Goal: Task Accomplishment & Management: Complete application form

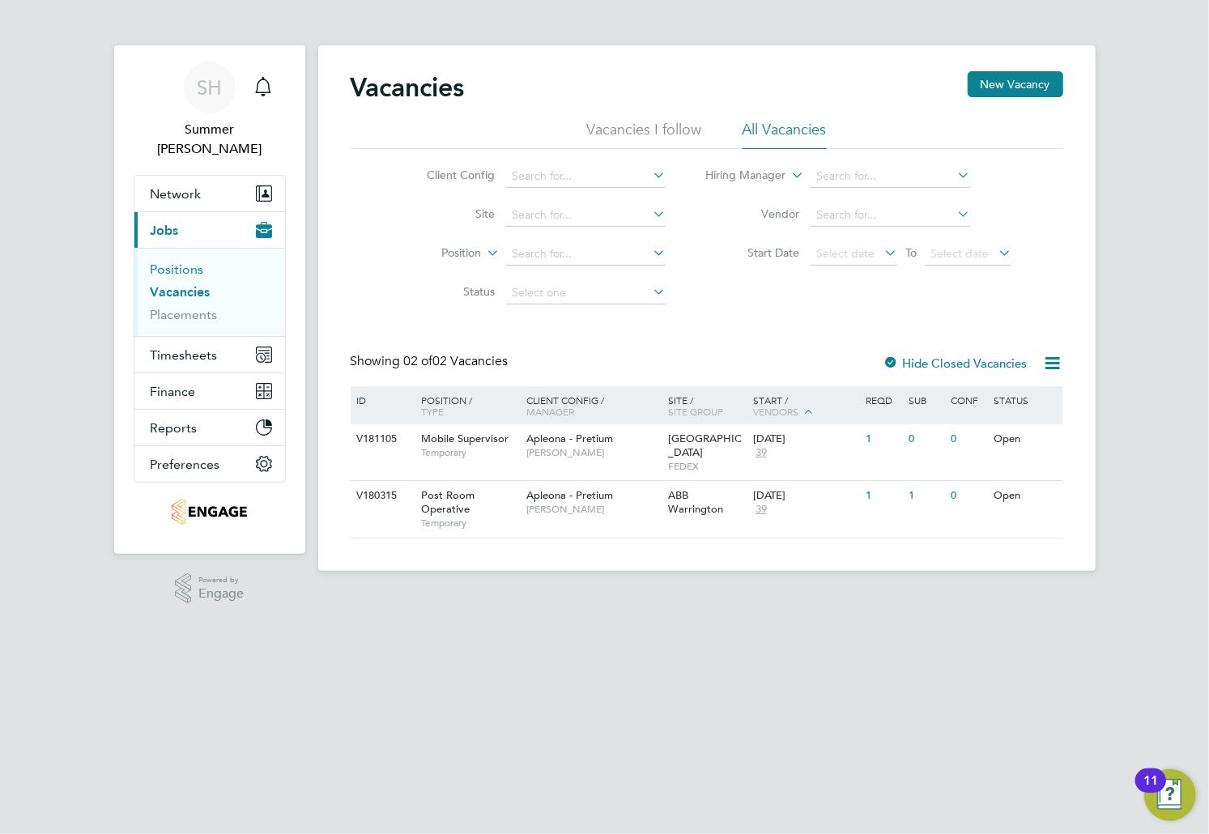
click at [182, 262] on link "Positions" at bounding box center [177, 269] width 53 height 15
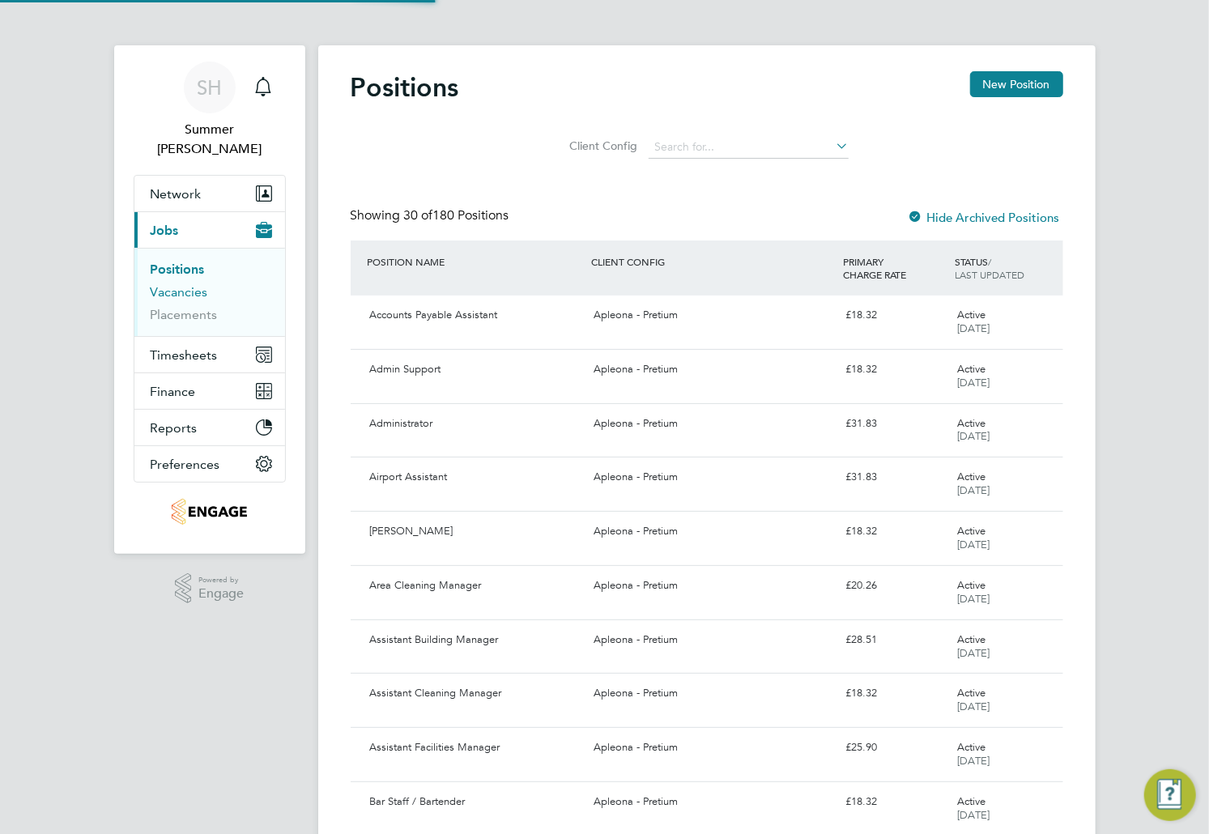
click at [185, 284] on link "Vacancies" at bounding box center [179, 291] width 57 height 15
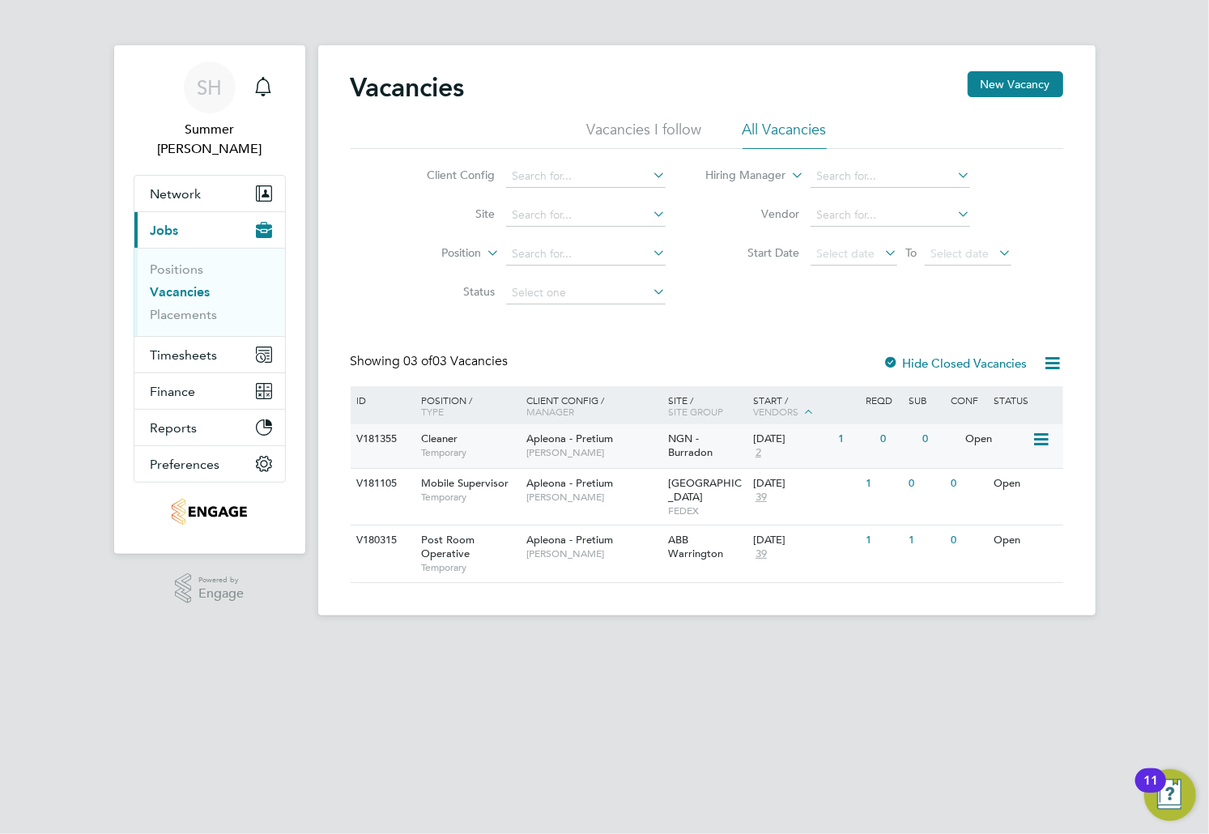
click at [571, 450] on span "[PERSON_NAME]" at bounding box center [593, 452] width 134 height 13
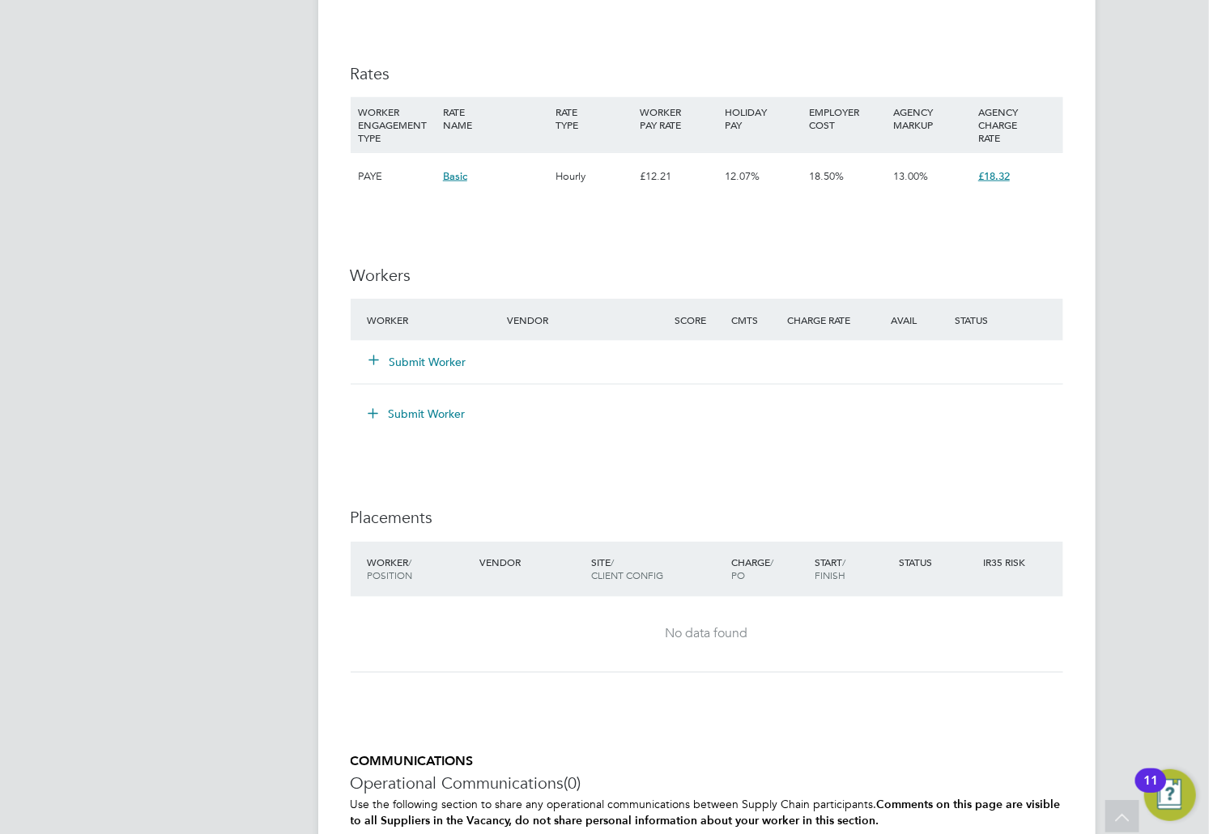
scroll to position [1316, 0]
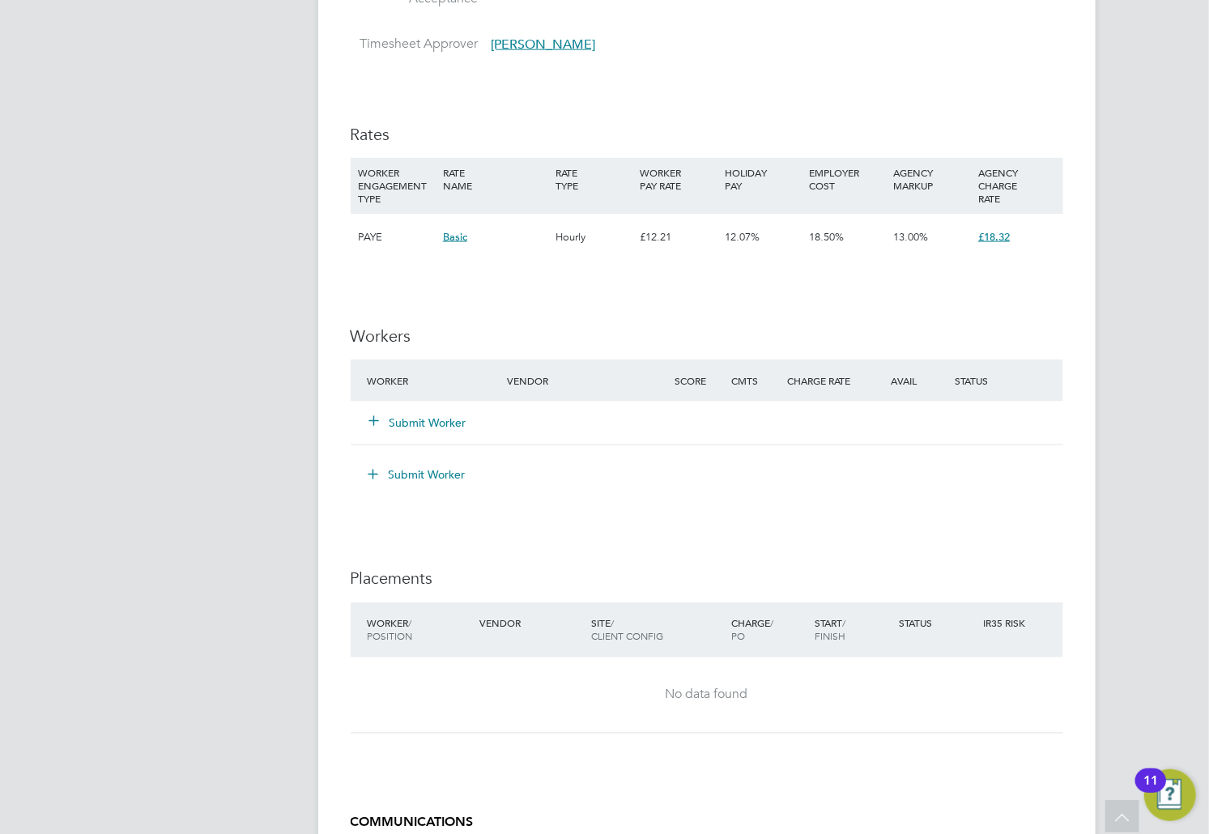
click at [423, 431] on button "Submit Worker" at bounding box center [418, 423] width 97 height 16
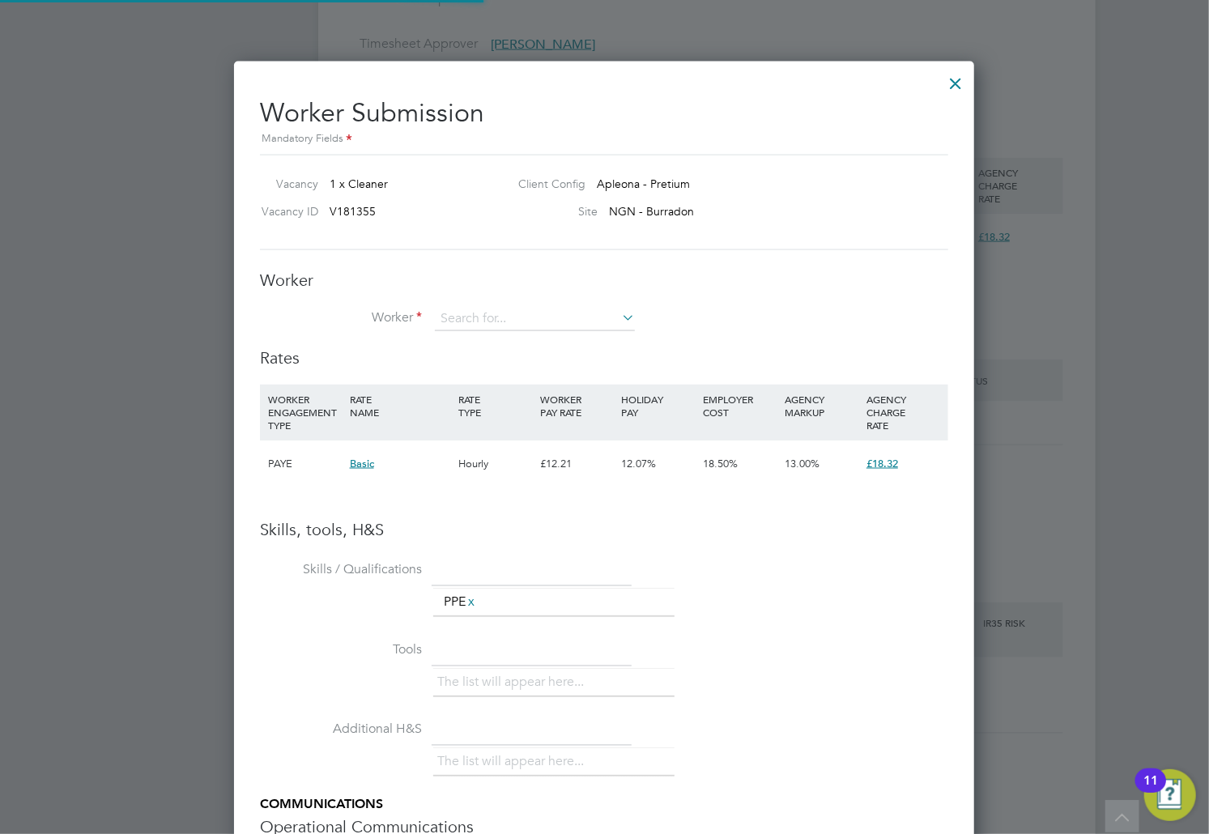
scroll to position [1024, 742]
click at [949, 83] on div at bounding box center [955, 79] width 29 height 29
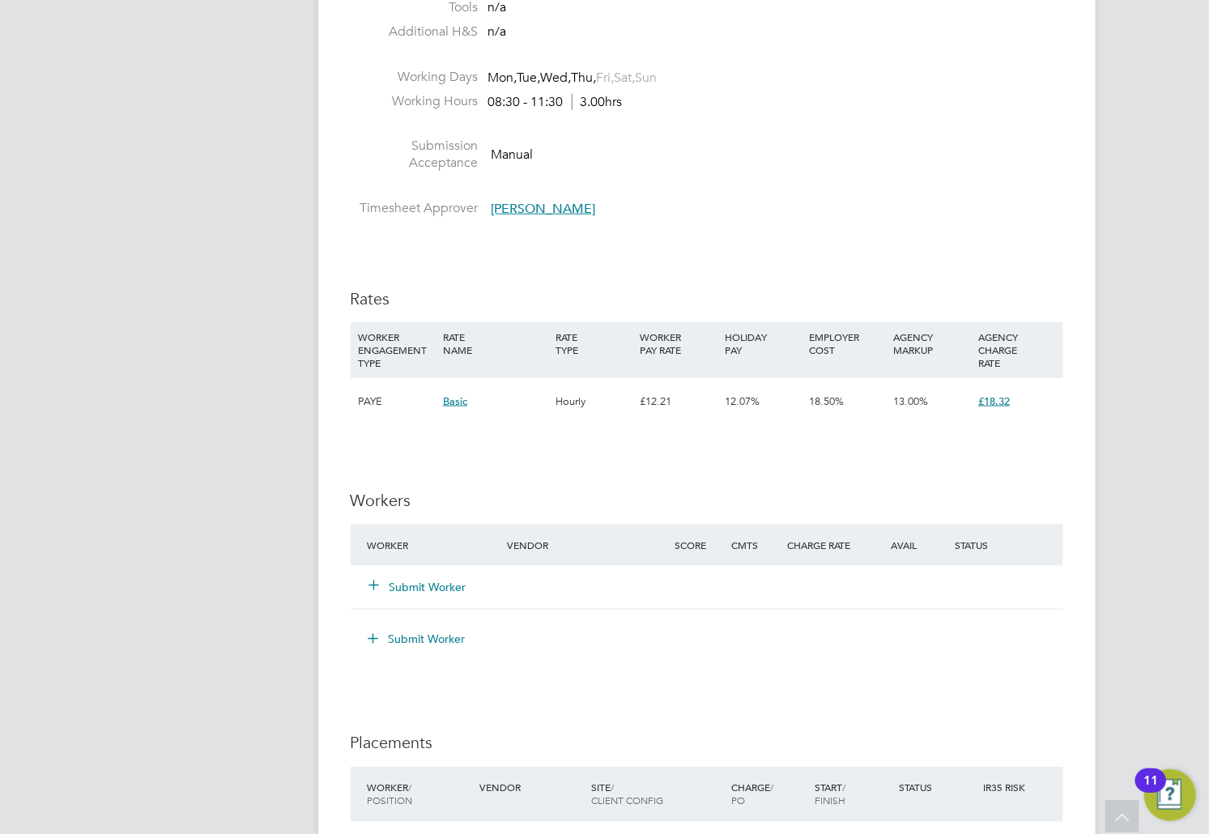
scroll to position [1424, 0]
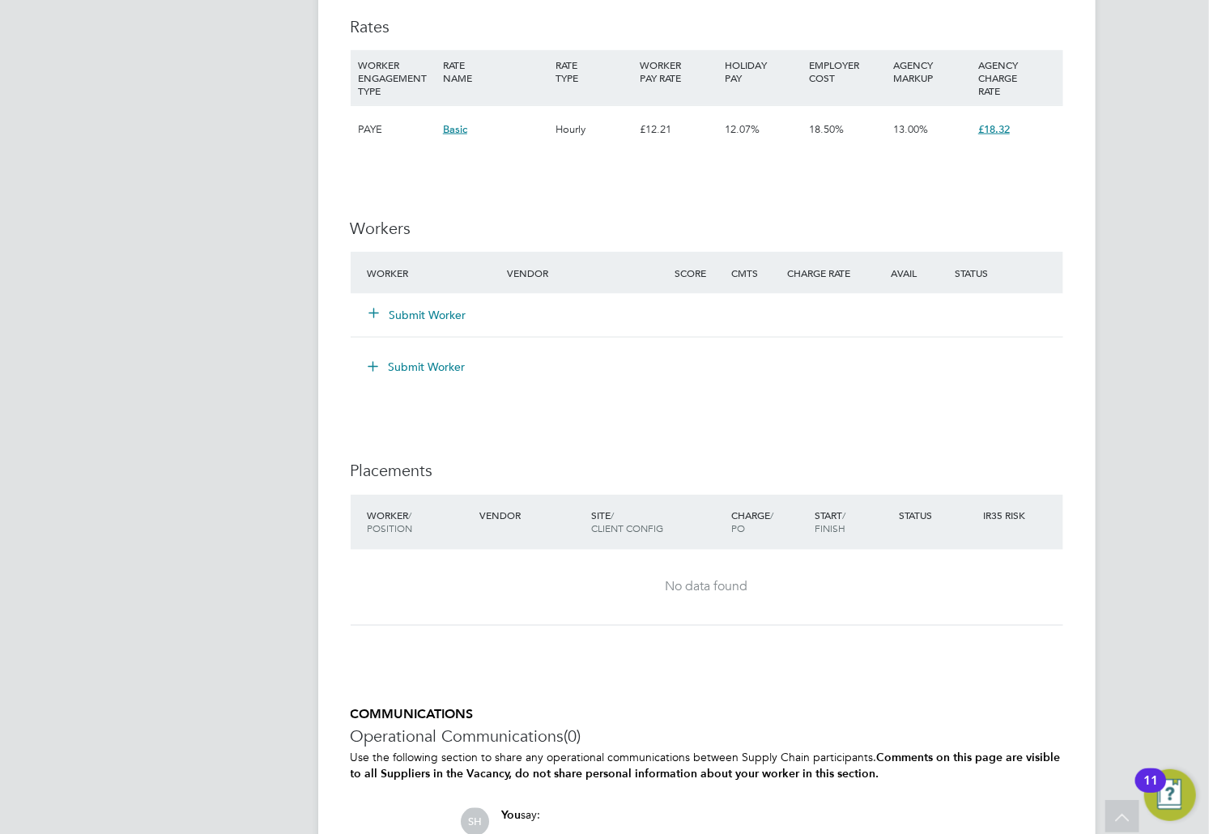
click at [412, 321] on button "Submit Worker" at bounding box center [418, 315] width 97 height 16
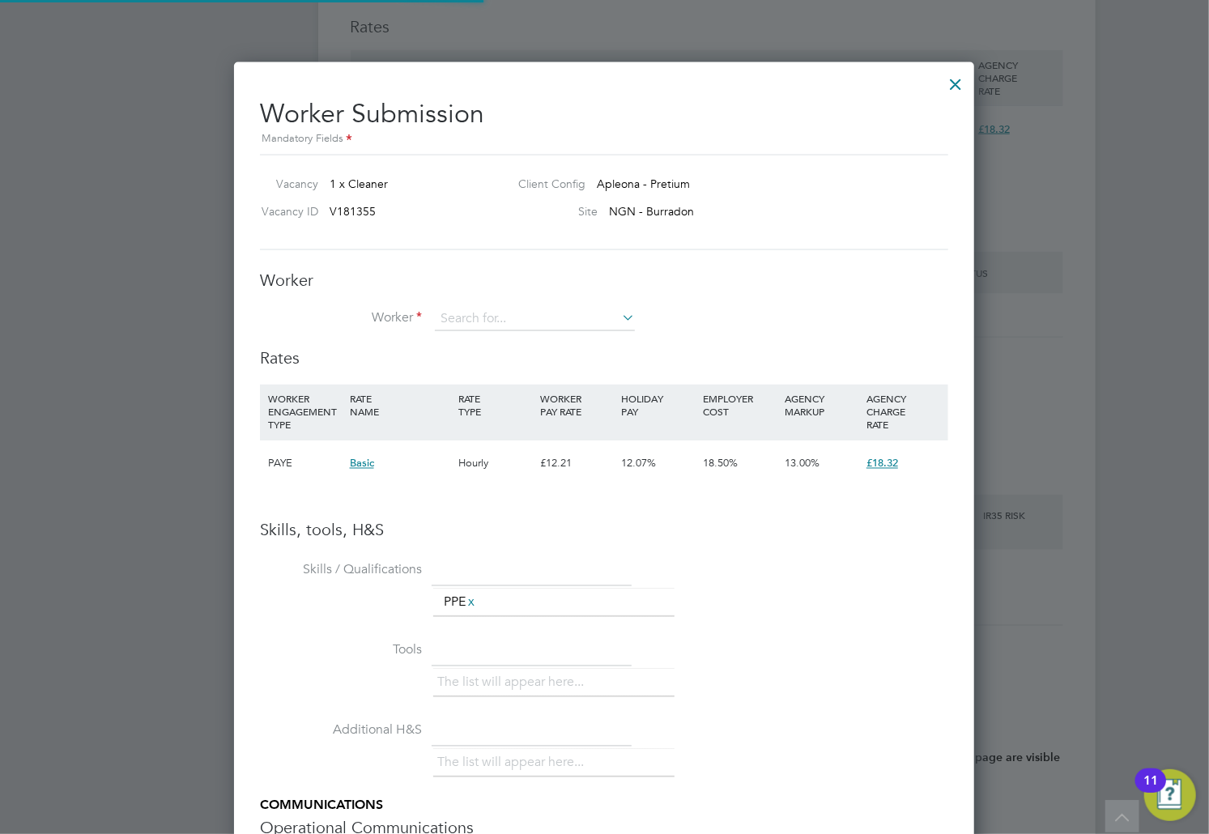
scroll to position [0, 0]
click at [504, 319] on input at bounding box center [535, 319] width 200 height 24
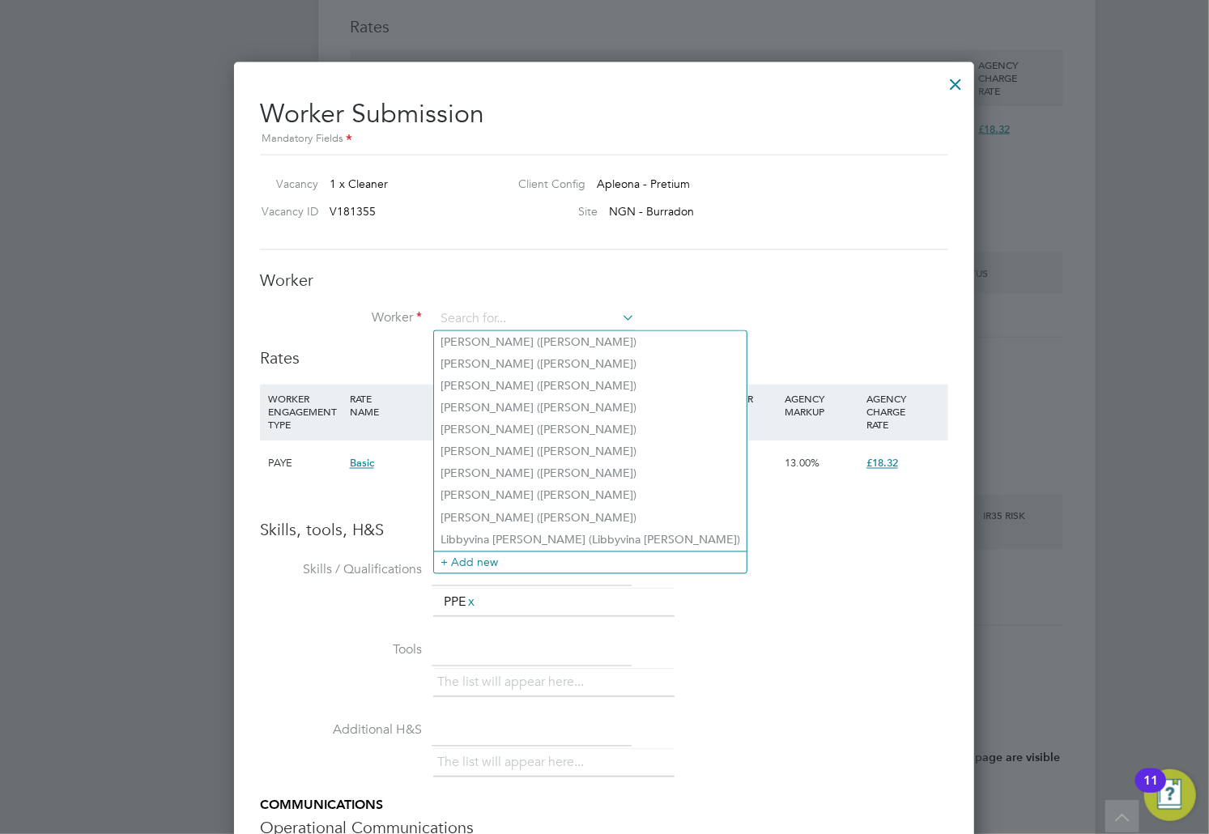
click at [619, 315] on icon at bounding box center [619, 317] width 0 height 23
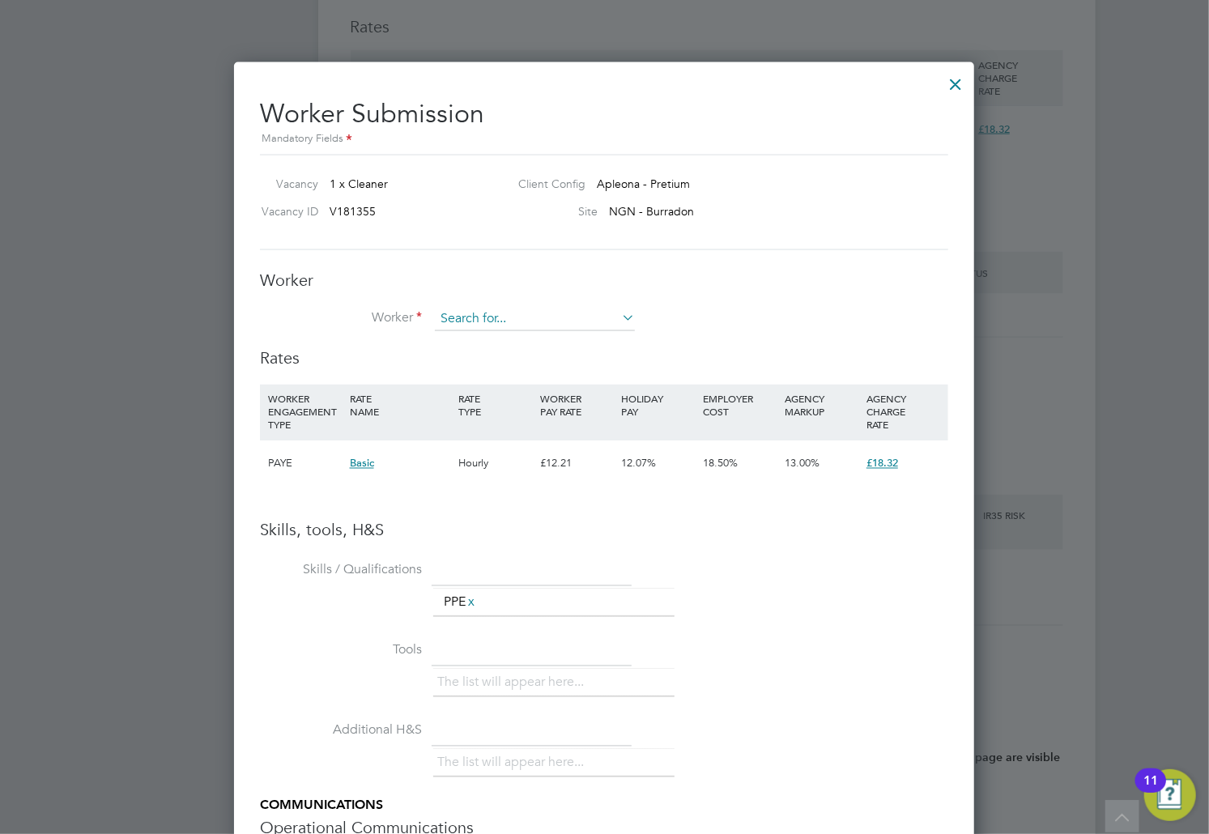
click at [541, 324] on input at bounding box center [535, 319] width 200 height 24
click at [946, 79] on div at bounding box center [955, 80] width 29 height 29
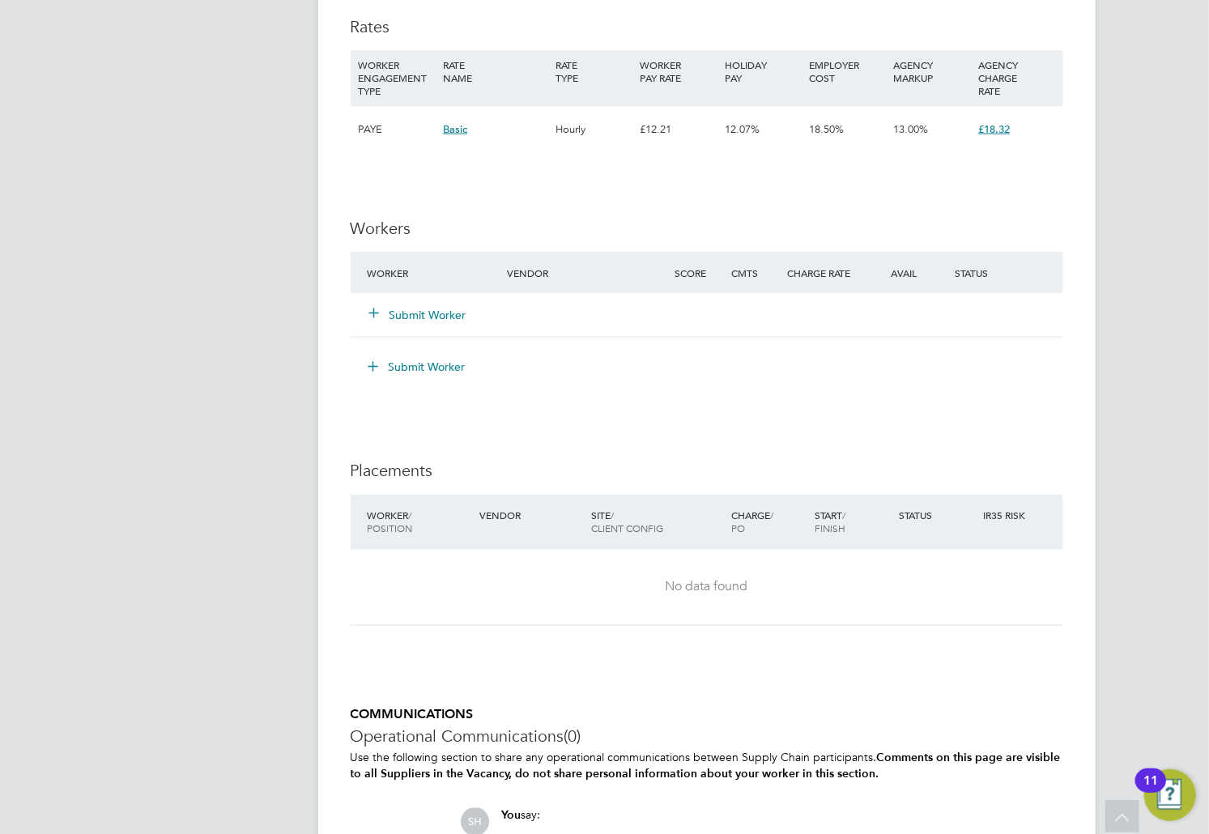
click at [413, 311] on button "Submit Worker" at bounding box center [418, 315] width 97 height 16
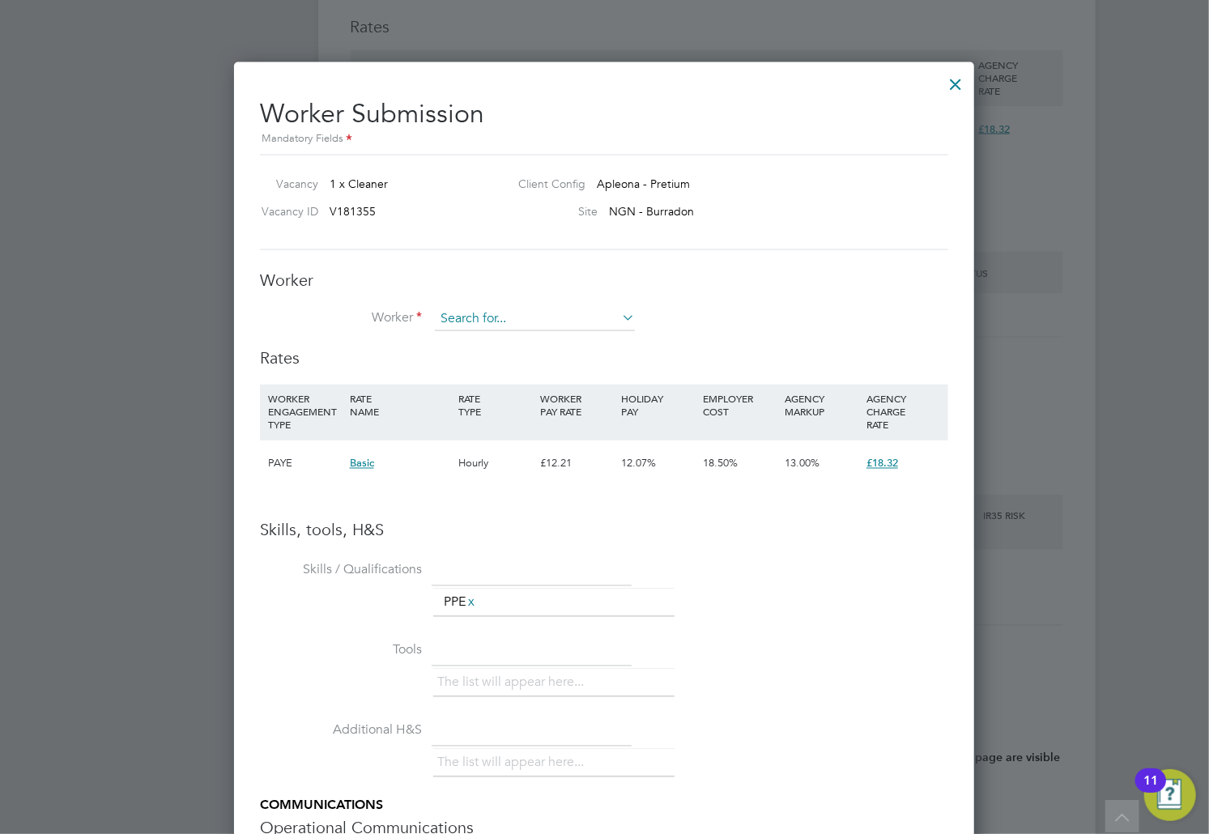
click at [483, 317] on input at bounding box center [535, 319] width 200 height 24
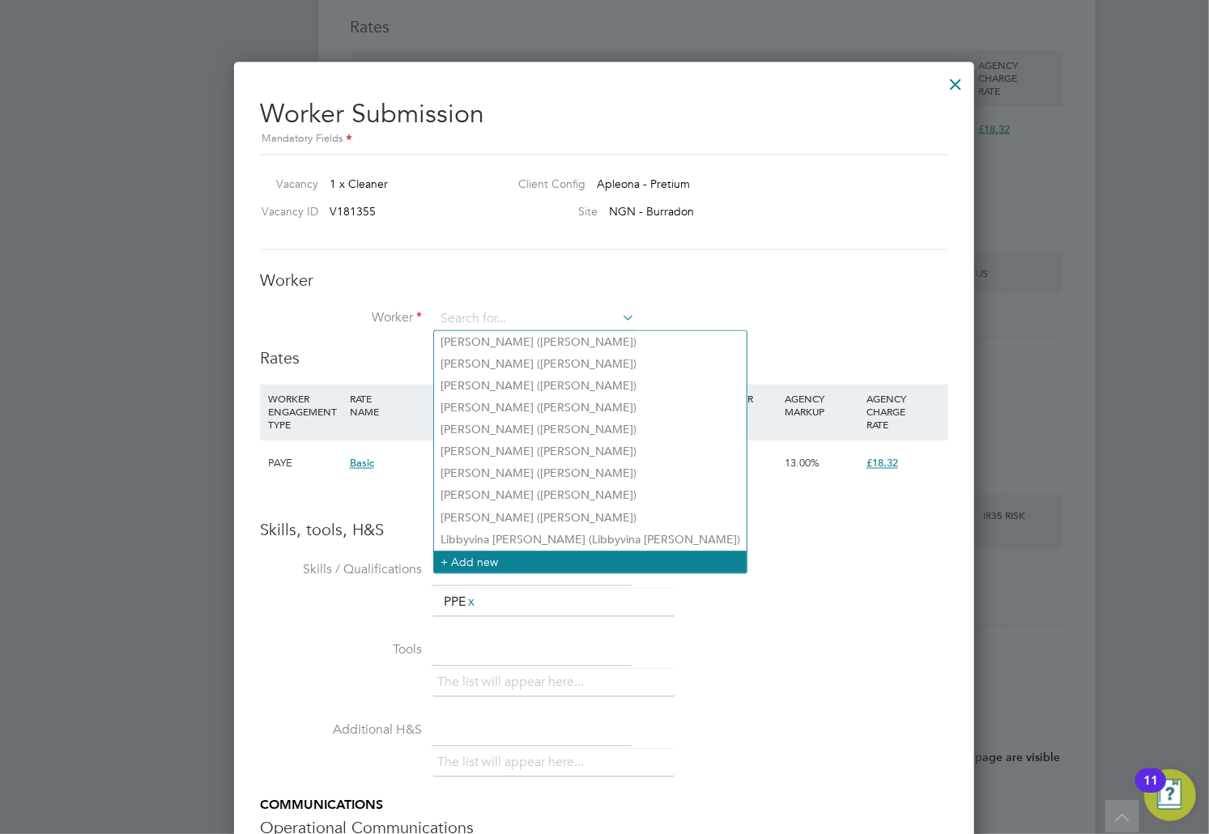
click at [500, 552] on li "+ Add new" at bounding box center [590, 562] width 313 height 22
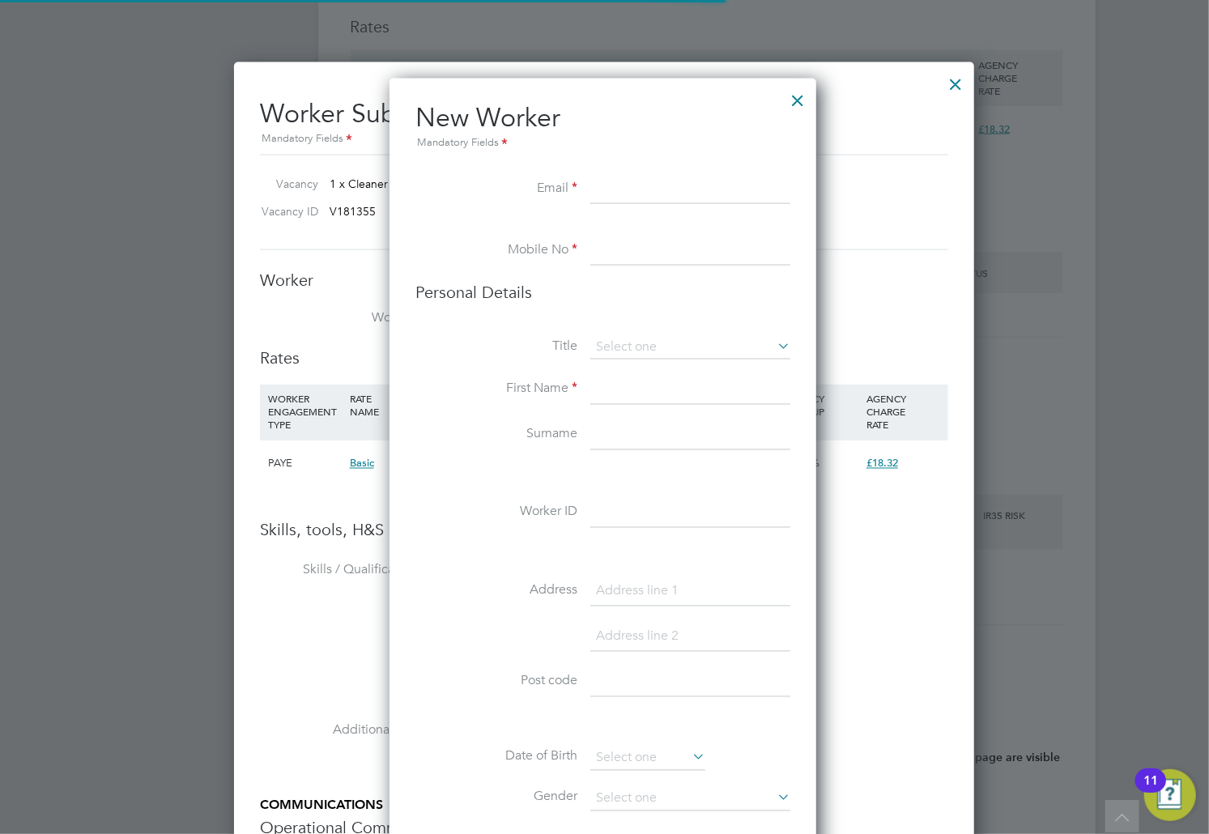
click at [513, 372] on li "Title" at bounding box center [602, 355] width 375 height 40
click at [665, 183] on input at bounding box center [690, 189] width 200 height 29
paste input "[EMAIL_ADDRESS][DOMAIN_NAME]"
type input "[EMAIL_ADDRESS][DOMAIN_NAME]"
click at [471, 236] on li "Mobile No" at bounding box center [602, 258] width 375 height 45
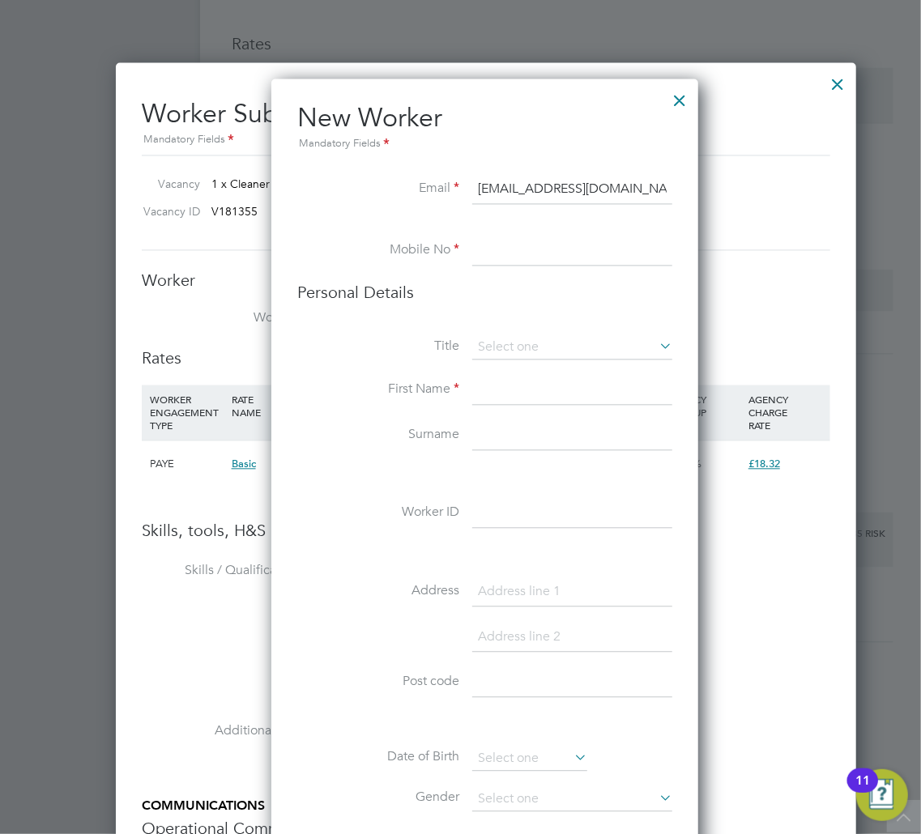
scroll to position [49, 105]
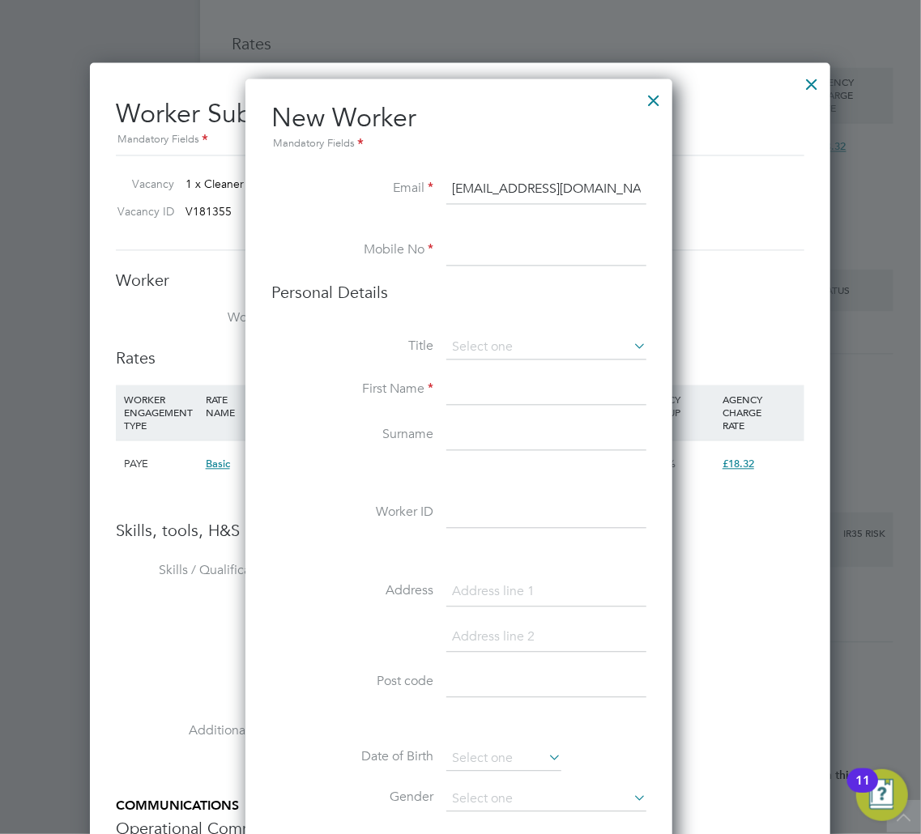
click at [489, 262] on input at bounding box center [546, 250] width 200 height 29
paste input "07350152934"
type input "07350152934"
click at [560, 347] on input at bounding box center [546, 347] width 200 height 24
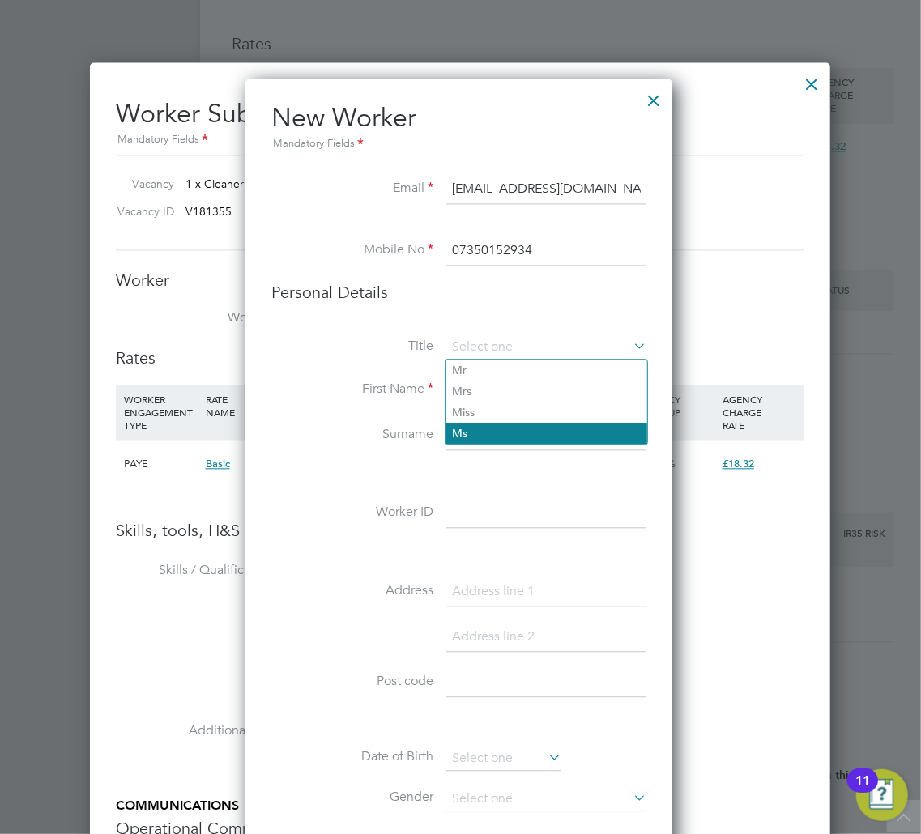
click at [523, 425] on li "Ms" at bounding box center [546, 433] width 202 height 21
type input "Ms"
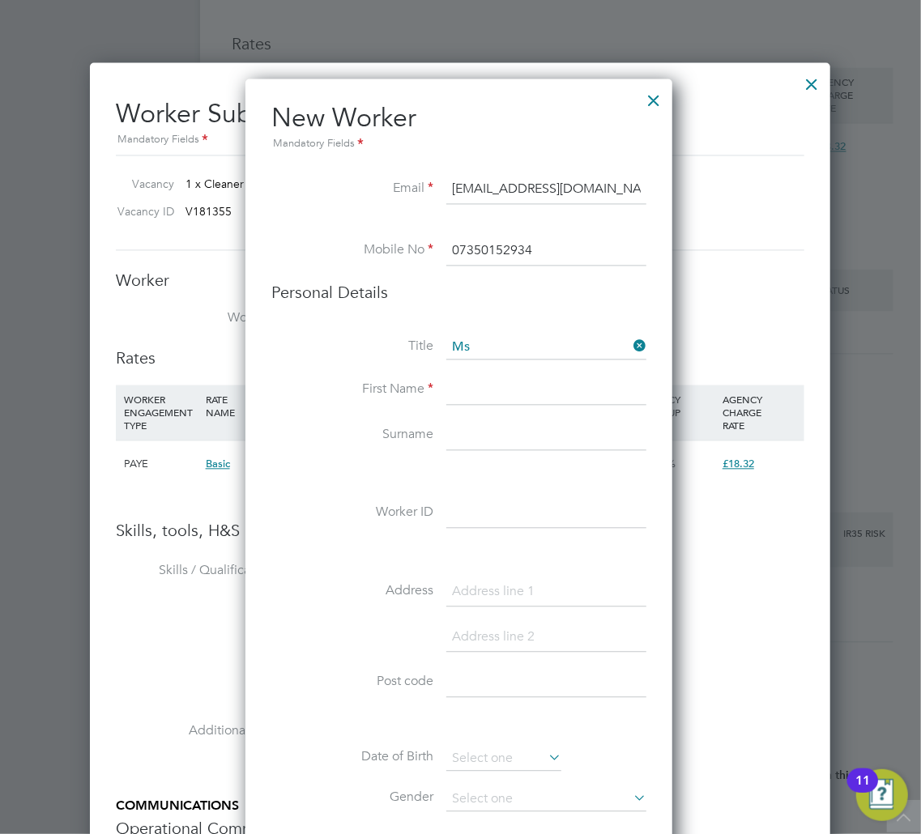
drag, startPoint x: 509, startPoint y: 383, endPoint x: 505, endPoint y: 370, distance: 13.4
click at [509, 383] on input at bounding box center [546, 390] width 200 height 29
type input "a"
type input "[PERSON_NAME]"
drag, startPoint x: 431, startPoint y: 444, endPoint x: 460, endPoint y: 437, distance: 29.9
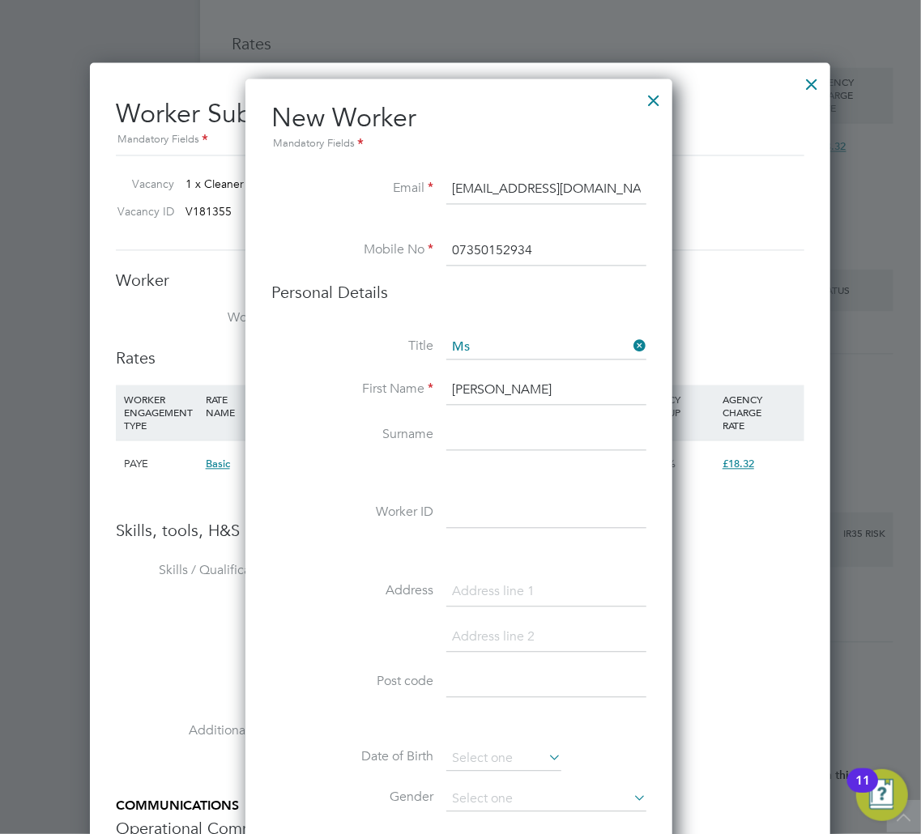
click at [435, 442] on li "Surname" at bounding box center [458, 443] width 375 height 45
click at [460, 437] on input at bounding box center [546, 435] width 200 height 29
type input "[PERSON_NAME]"
click at [496, 504] on input at bounding box center [546, 514] width 200 height 29
type input "[PERSON_NAME]"
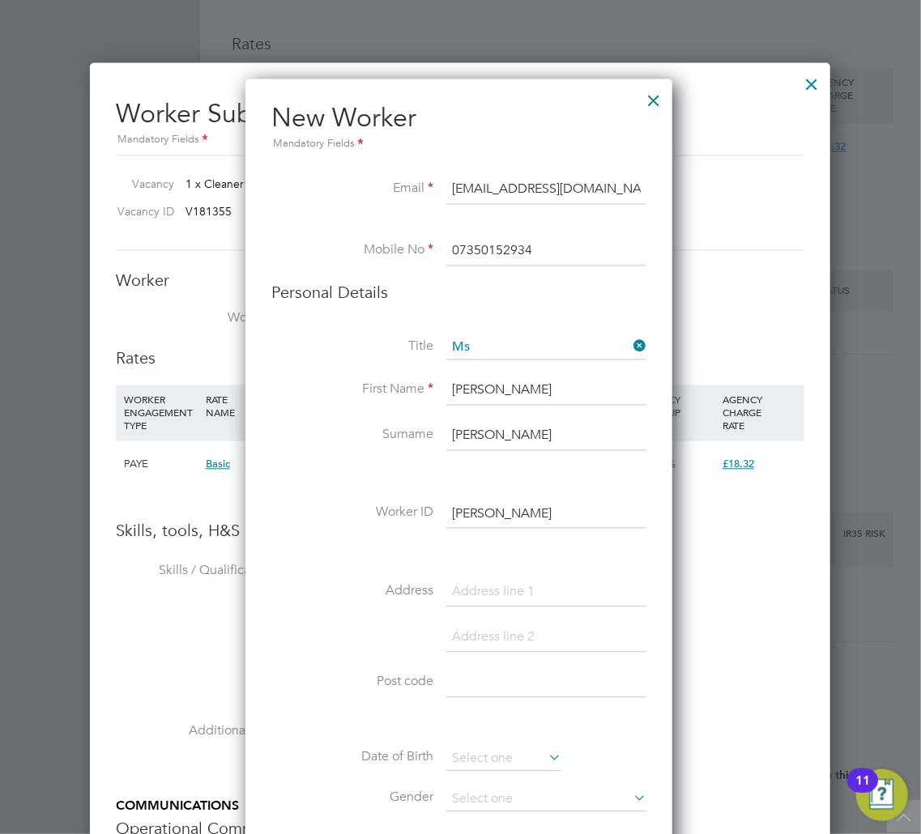
click at [468, 594] on input at bounding box center [546, 591] width 200 height 29
type input "Step house"
click at [506, 674] on input at bounding box center [546, 682] width 200 height 29
type input "NE1 6PN"
click at [517, 636] on input at bounding box center [546, 637] width 200 height 29
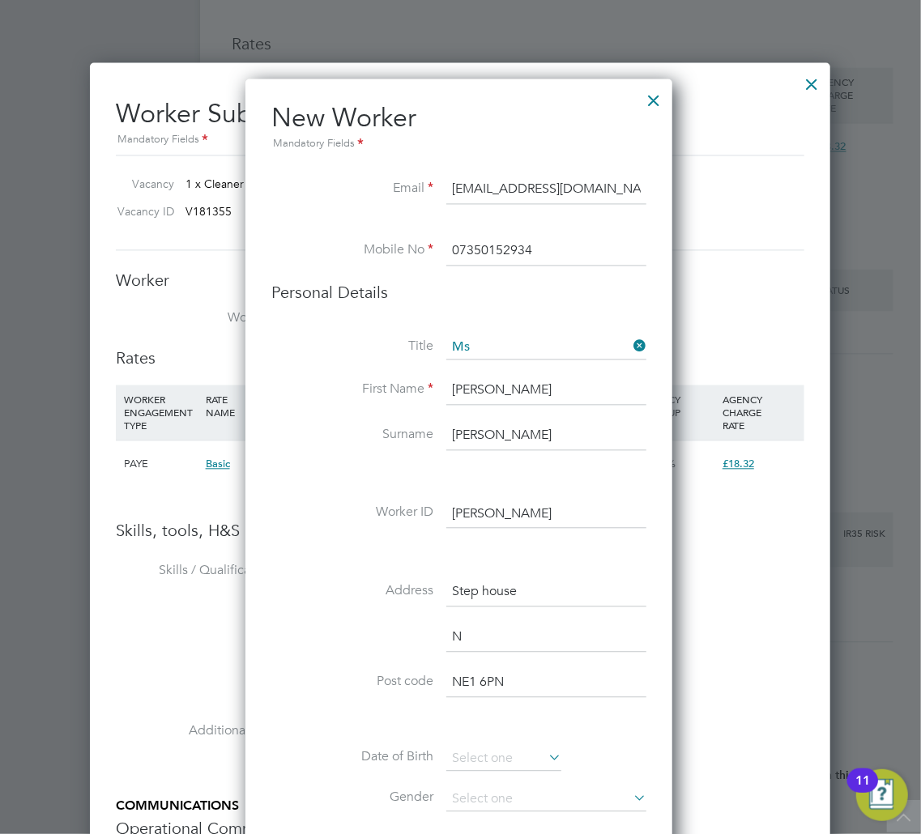
scroll to position [1416, 431]
type input "[GEOGRAPHIC_DATA]"
click at [393, 600] on li "Address Step house" at bounding box center [458, 599] width 375 height 45
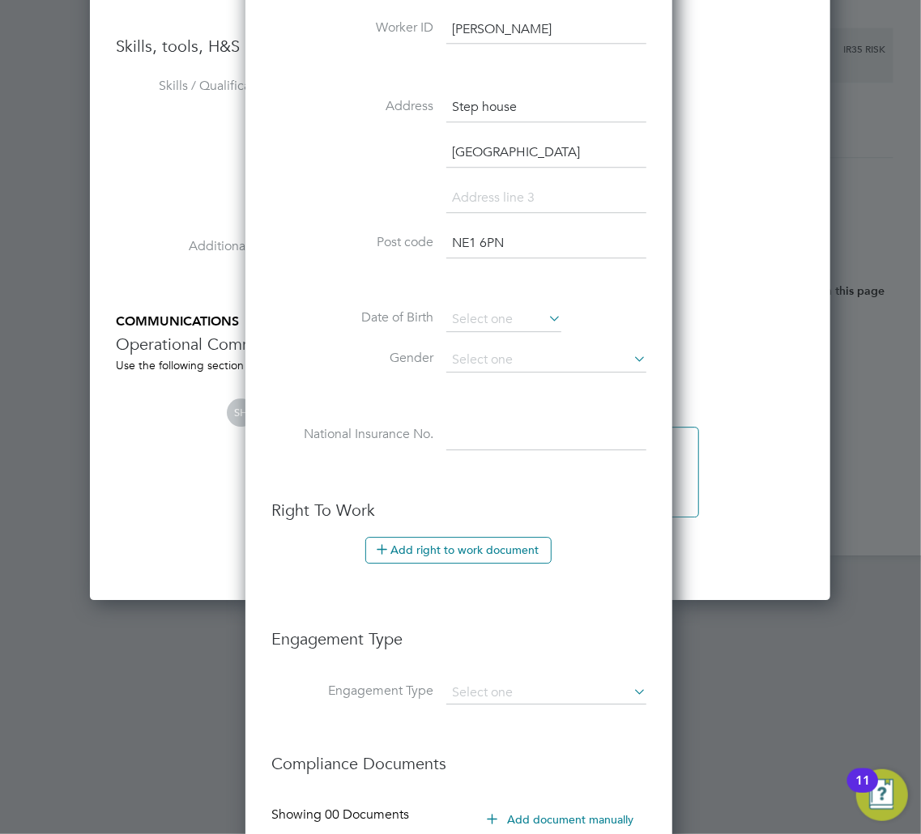
scroll to position [2071, 0]
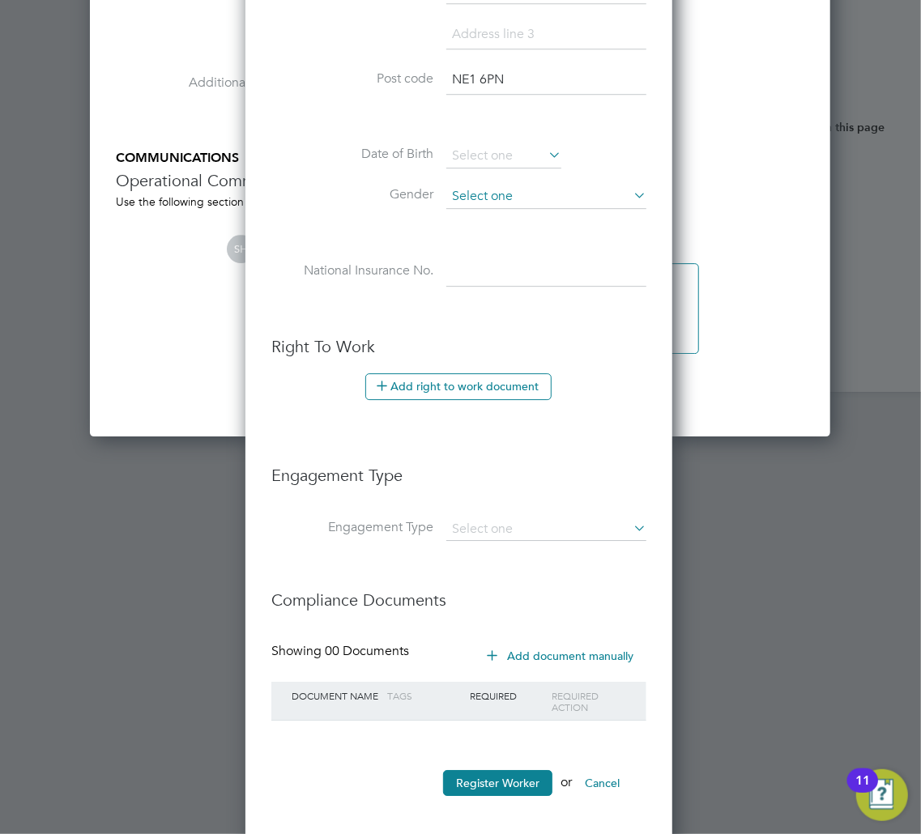
click at [494, 188] on input at bounding box center [546, 197] width 200 height 24
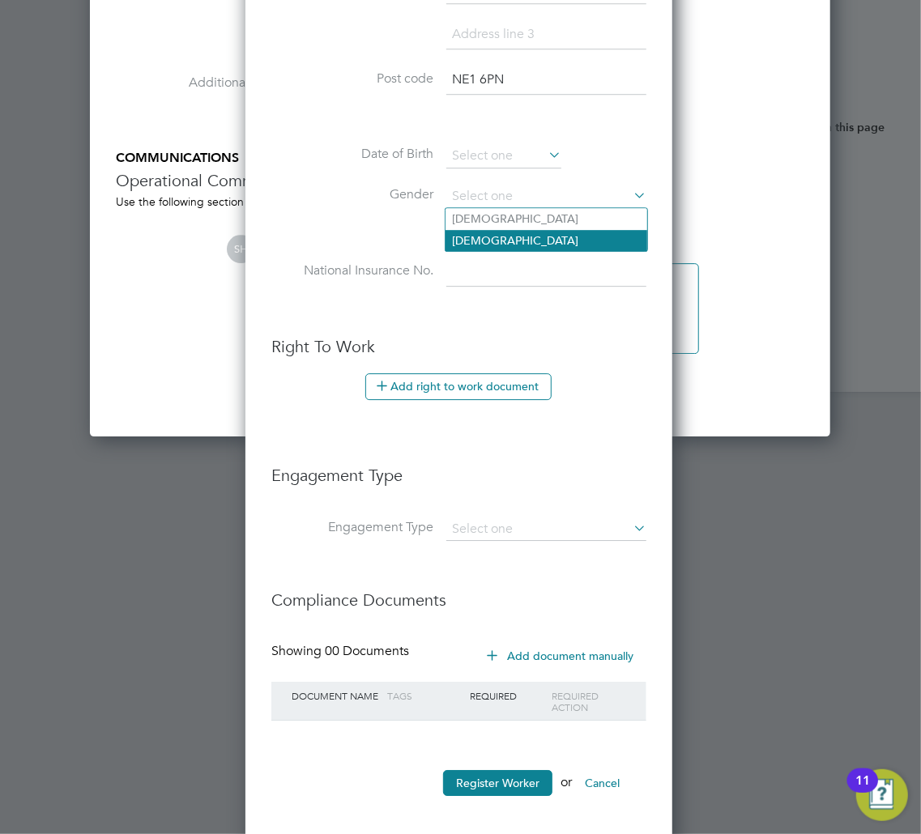
click at [490, 233] on li "[DEMOGRAPHIC_DATA]" at bounding box center [546, 240] width 202 height 21
type input "[DEMOGRAPHIC_DATA]"
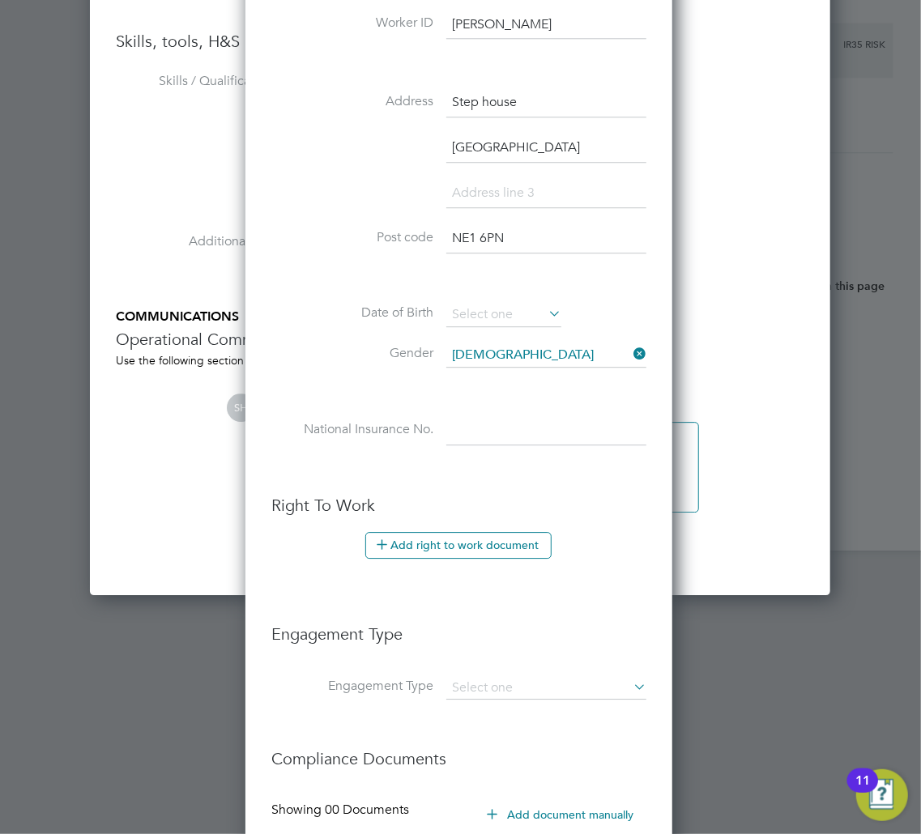
scroll to position [1856, 0]
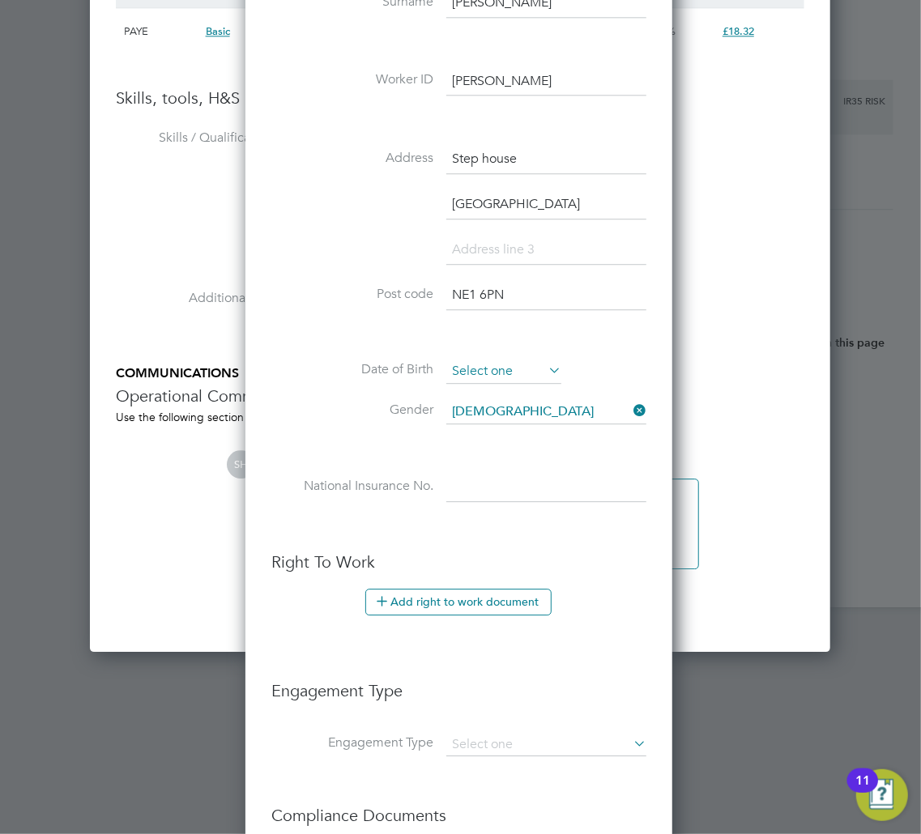
click at [490, 363] on input at bounding box center [503, 372] width 115 height 24
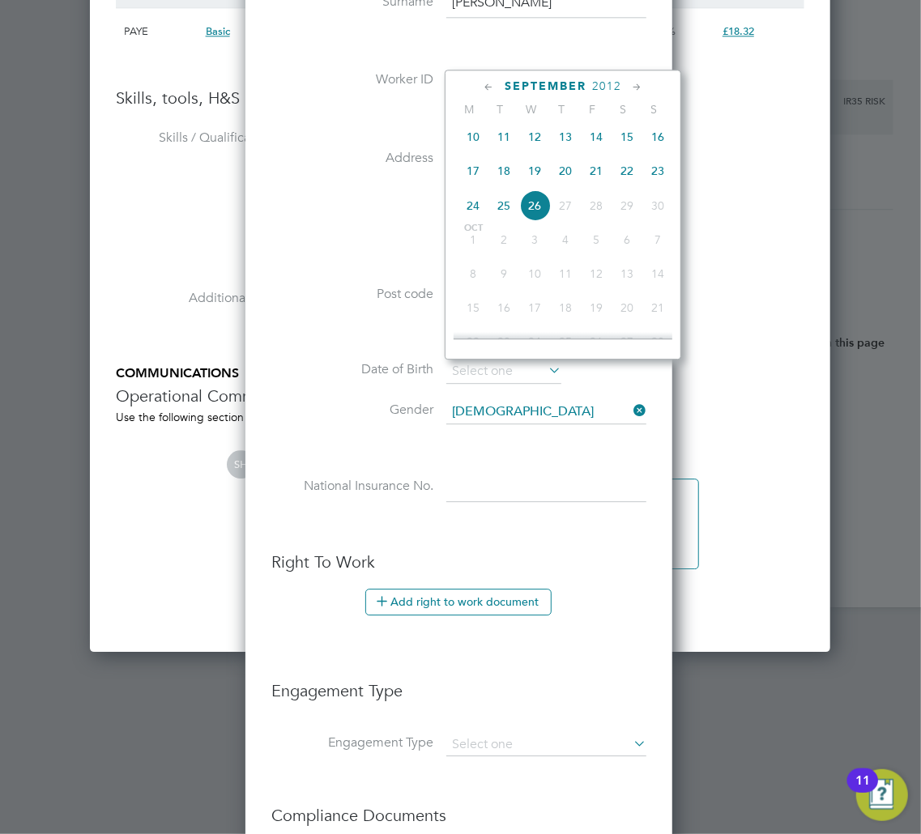
click at [599, 87] on span "2012" at bounding box center [606, 86] width 29 height 14
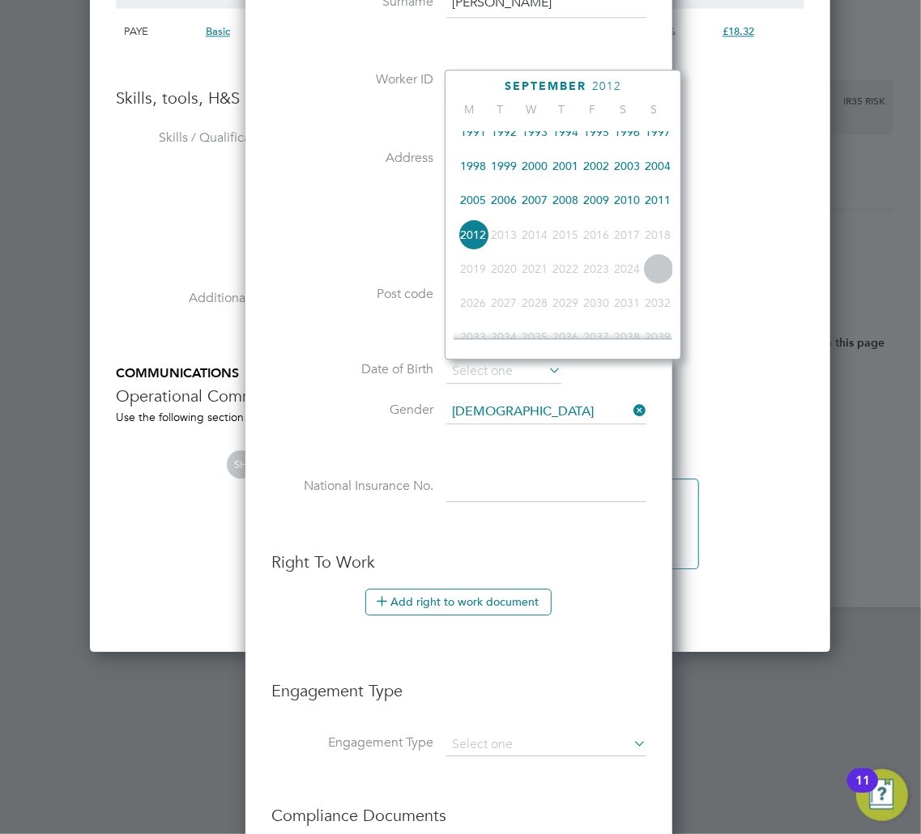
scroll to position [316, 0]
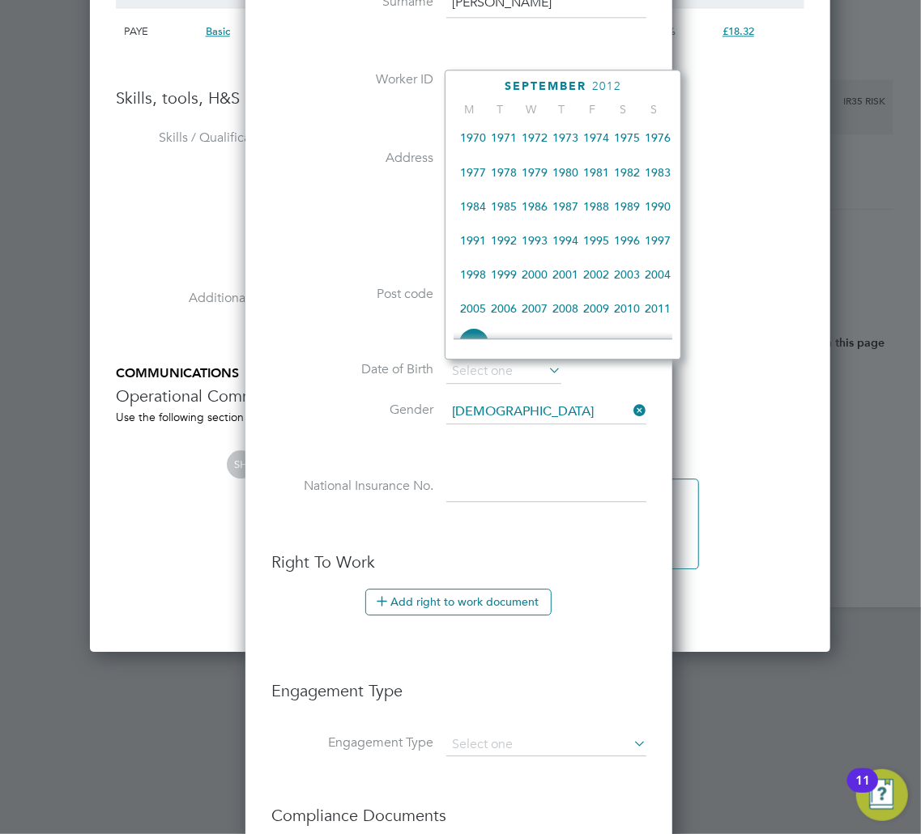
click at [568, 167] on span "1980" at bounding box center [565, 172] width 31 height 31
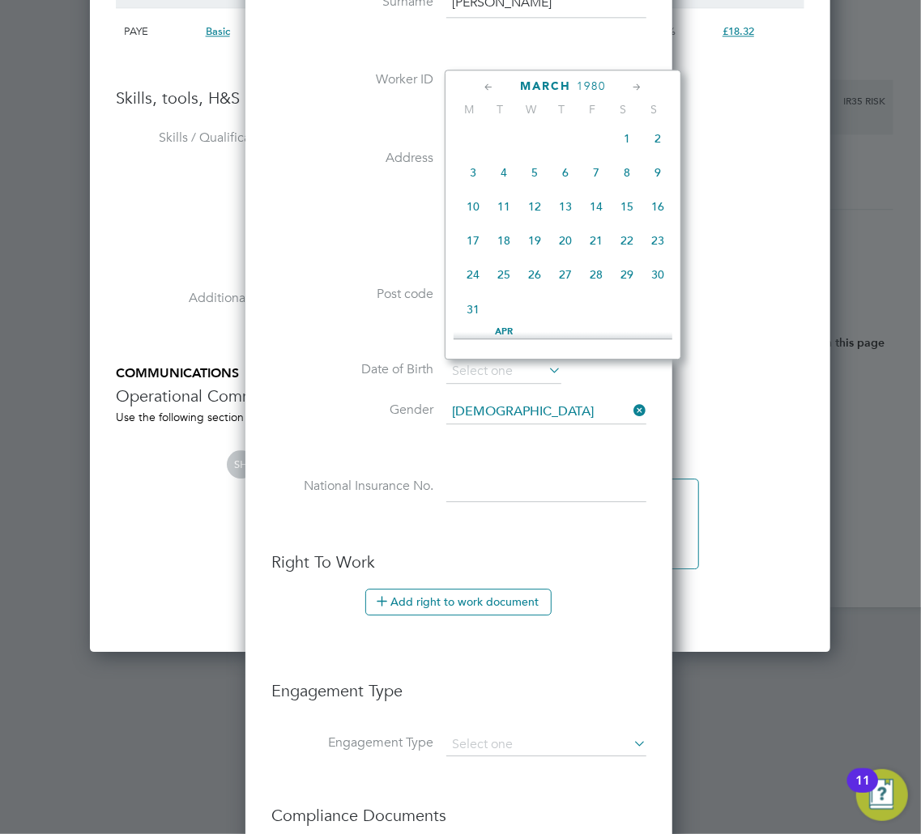
scroll to position [173, 0]
click at [479, 248] on span "18" at bounding box center [473, 246] width 31 height 31
type input "[DATE]"
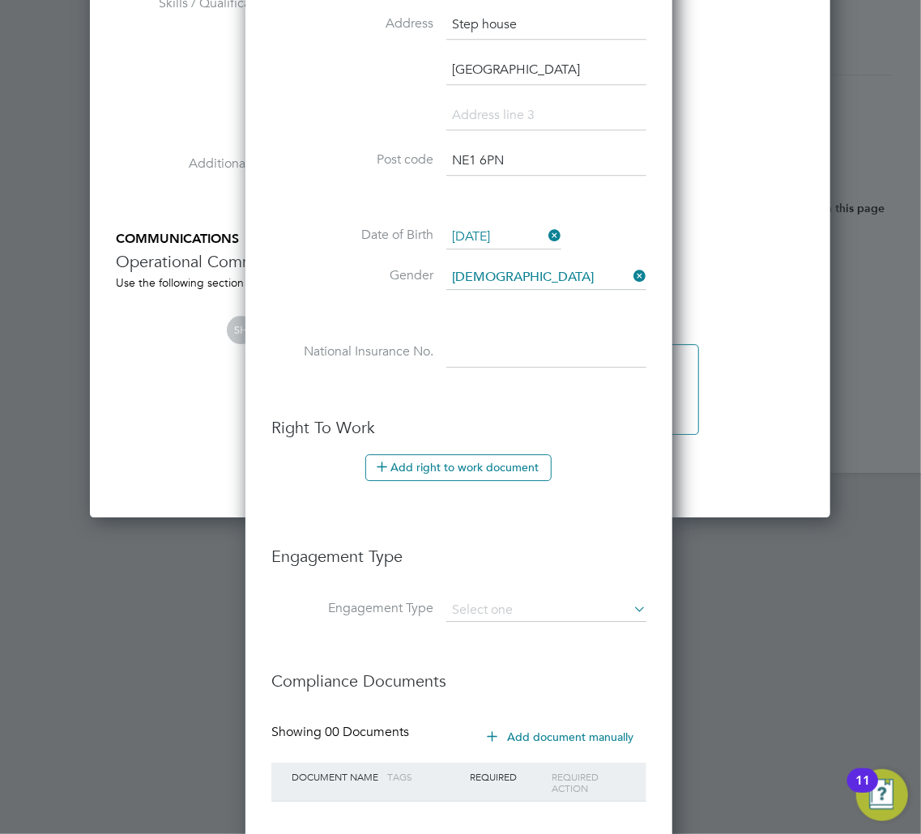
scroll to position [2071, 0]
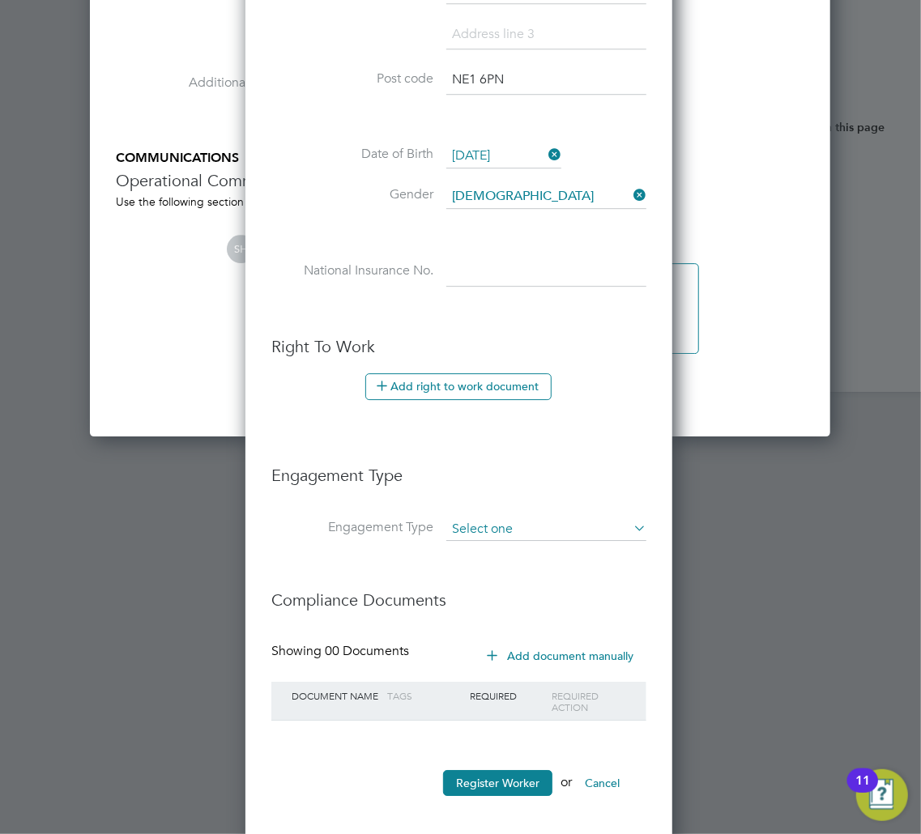
click at [470, 518] on input at bounding box center [546, 529] width 200 height 23
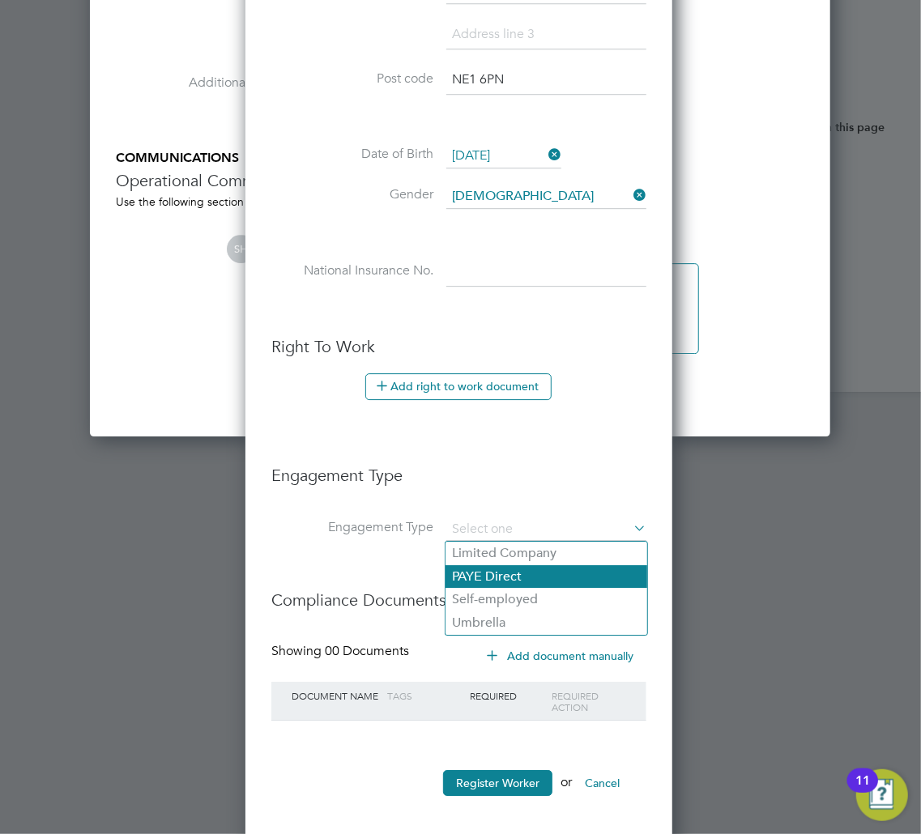
click at [473, 577] on li "PAYE Direct" at bounding box center [546, 576] width 202 height 23
type input "PAYE Direct"
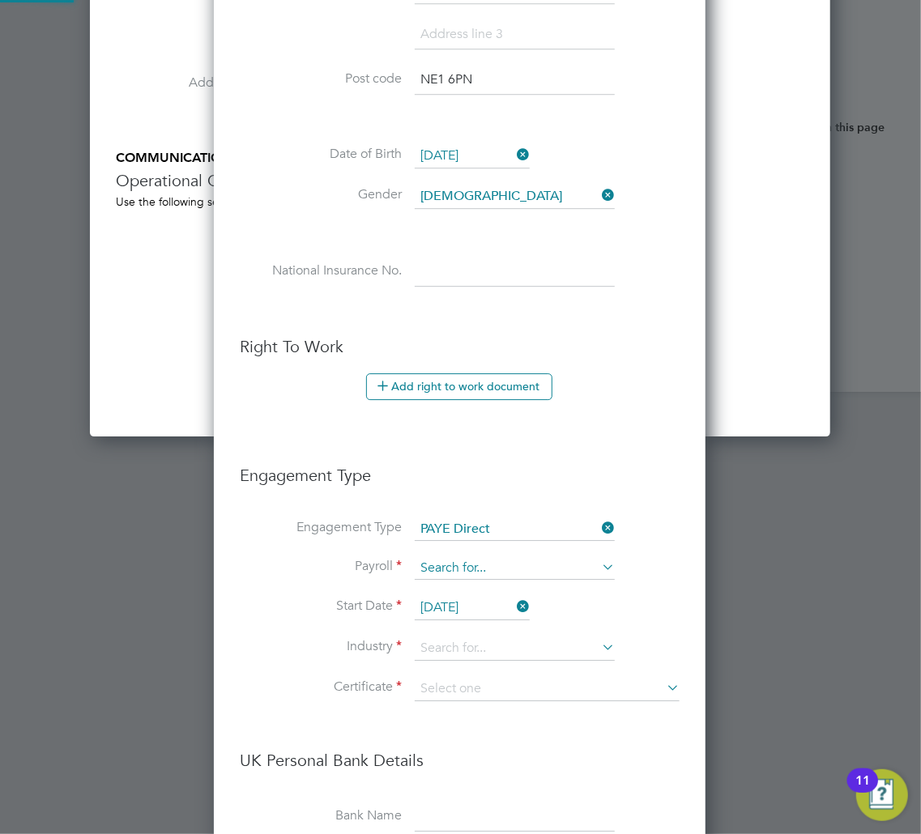
scroll to position [1888, 493]
click at [468, 570] on input at bounding box center [515, 568] width 200 height 23
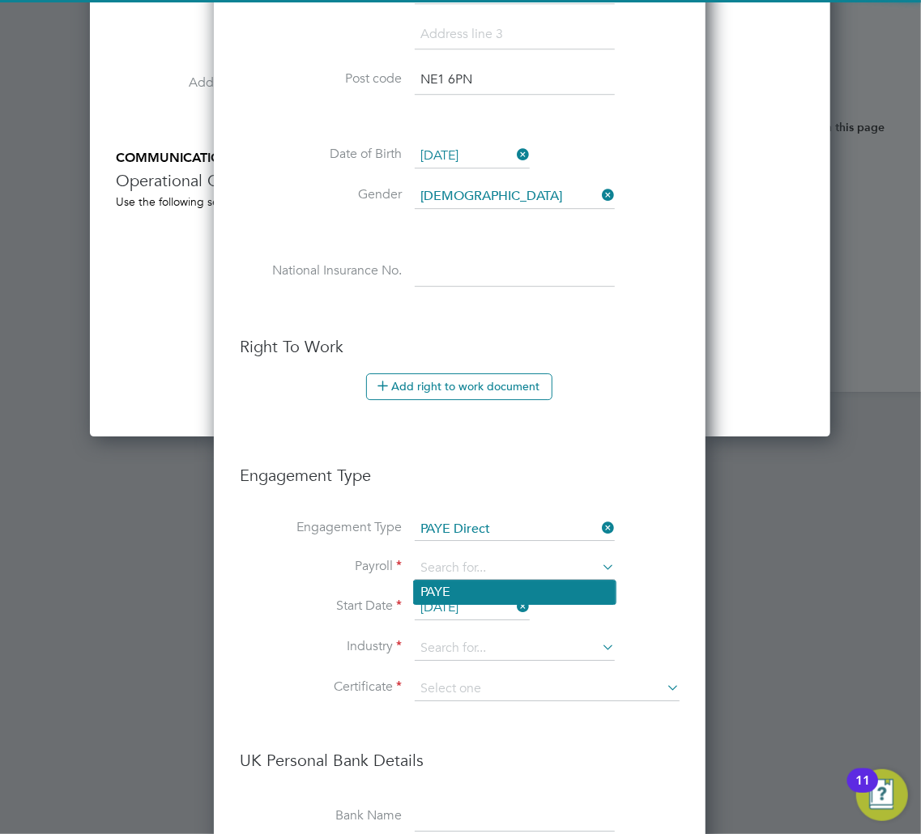
click at [455, 603] on li "PAYE" at bounding box center [515, 592] width 202 height 23
type input "PAYE"
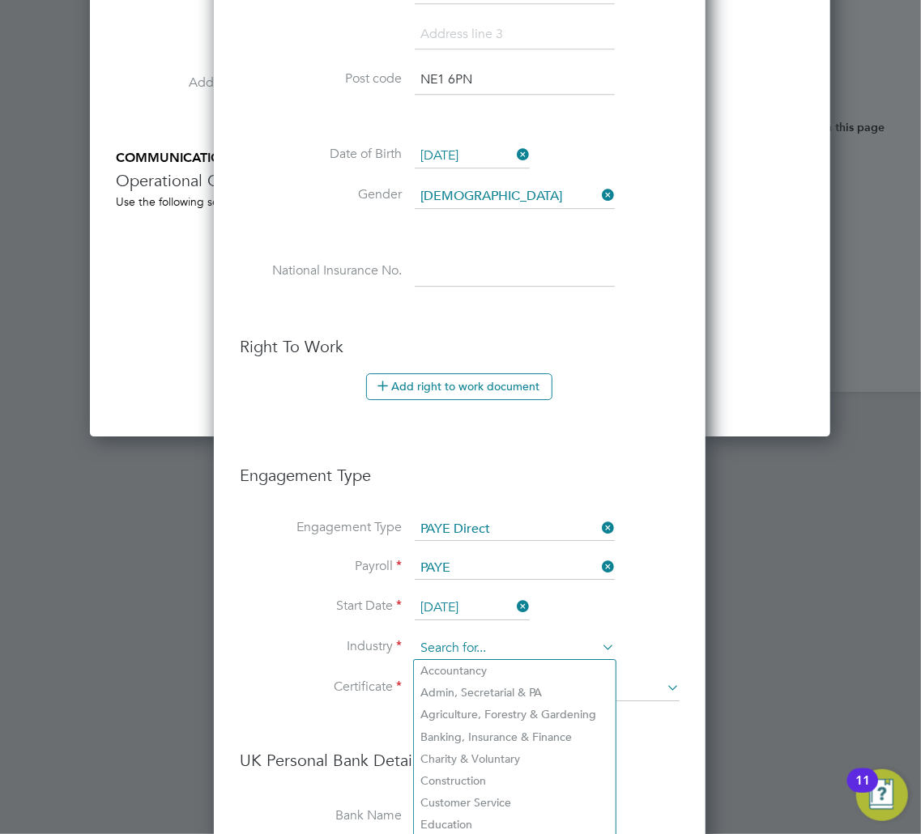
click at [458, 639] on input at bounding box center [515, 648] width 200 height 24
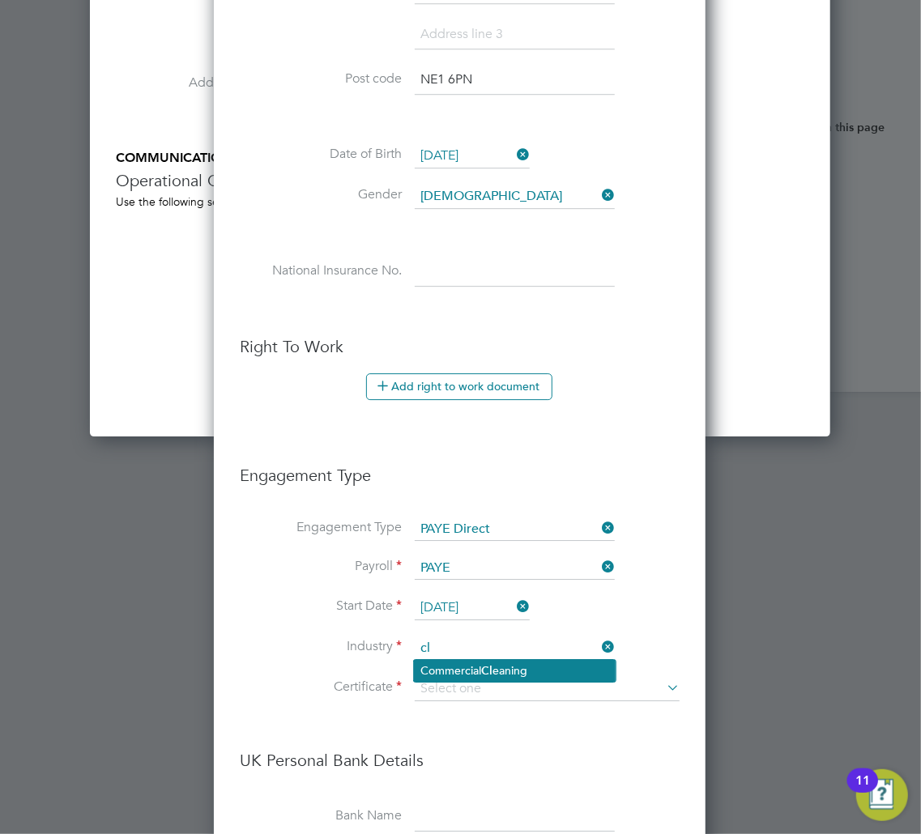
click at [458, 672] on li "Commercial Cl eaning" at bounding box center [515, 671] width 202 height 22
type input "Commercial Cleaning"
click at [471, 700] on li "Certificate" at bounding box center [460, 697] width 440 height 40
drag, startPoint x: 479, startPoint y: 685, endPoint x: 481, endPoint y: 714, distance: 29.2
click at [481, 687] on input at bounding box center [547, 689] width 265 height 24
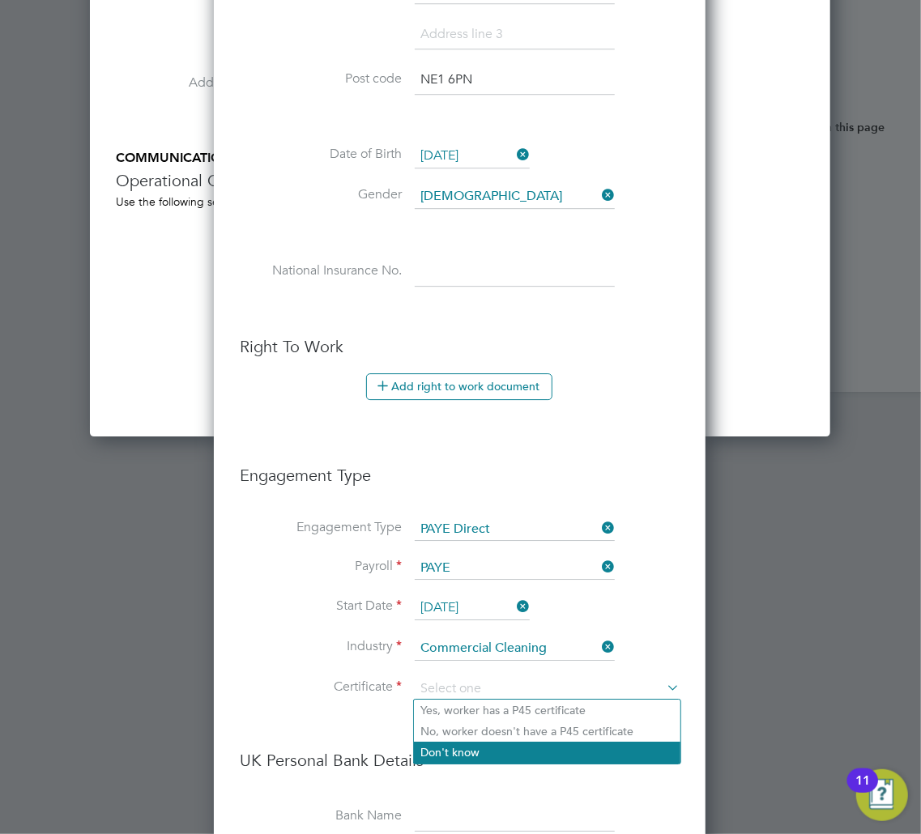
click at [487, 747] on li "Don't know" at bounding box center [547, 752] width 266 height 21
type input "Don't know"
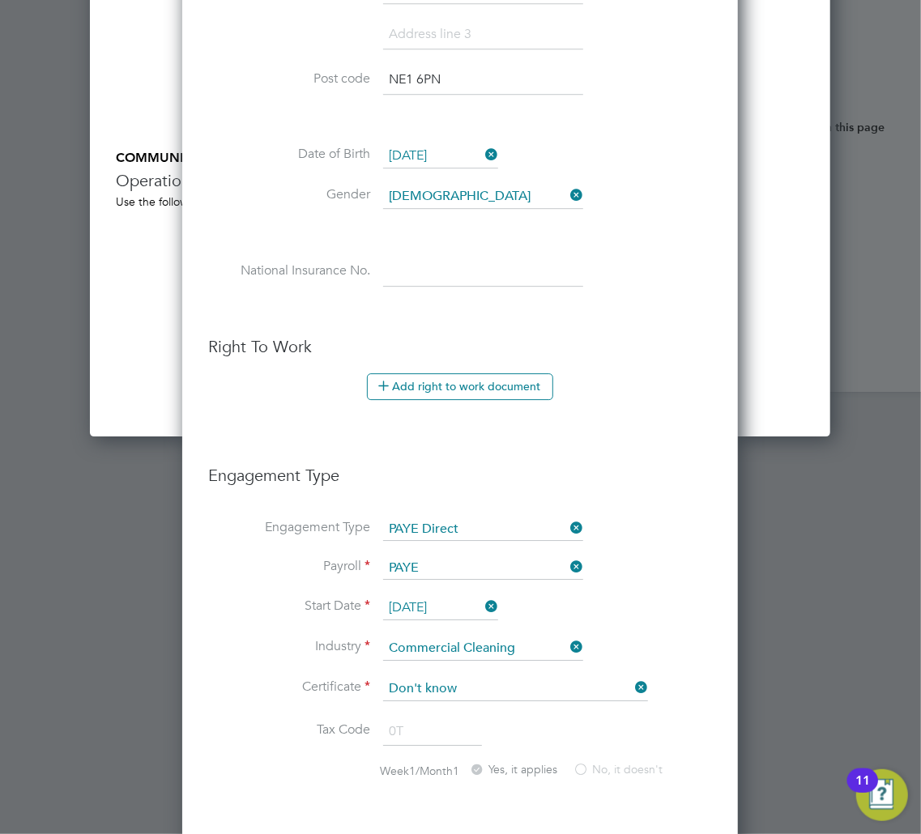
scroll to position [2635, 0]
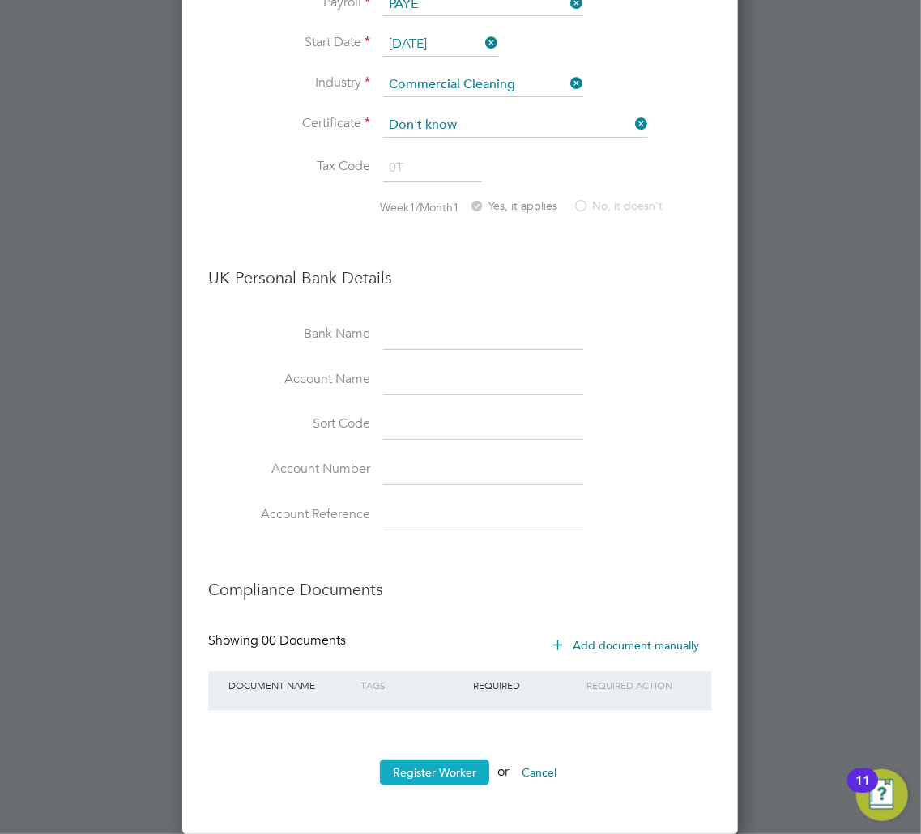
click at [445, 776] on button "Register Worker" at bounding box center [434, 773] width 109 height 26
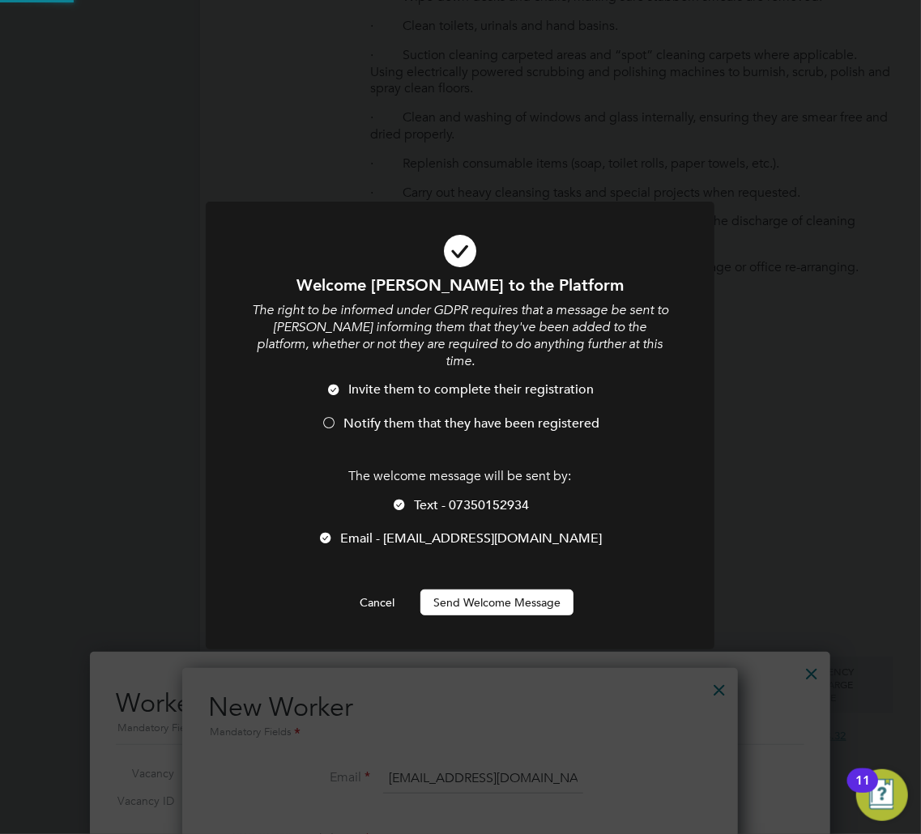
scroll to position [0, 0]
click at [445, 415] on span "Notify them that they have been registered" at bounding box center [471, 423] width 256 height 16
click at [481, 590] on button "Send Welcome Message" at bounding box center [496, 603] width 153 height 26
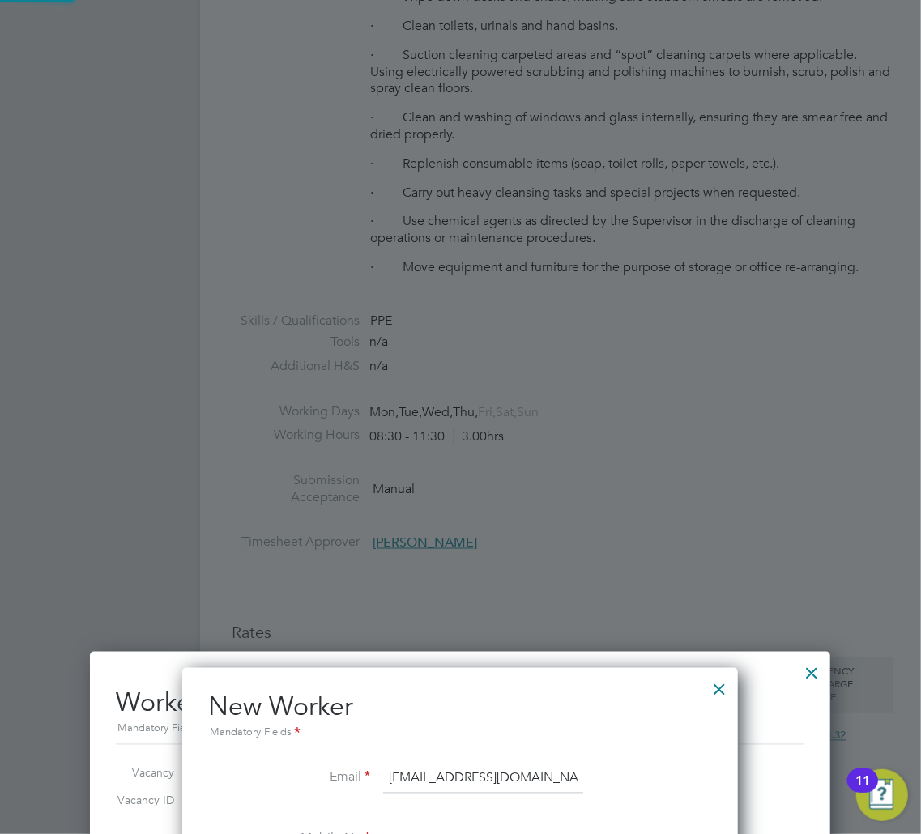
type input "[PERSON_NAME] ([PERSON_NAME])"
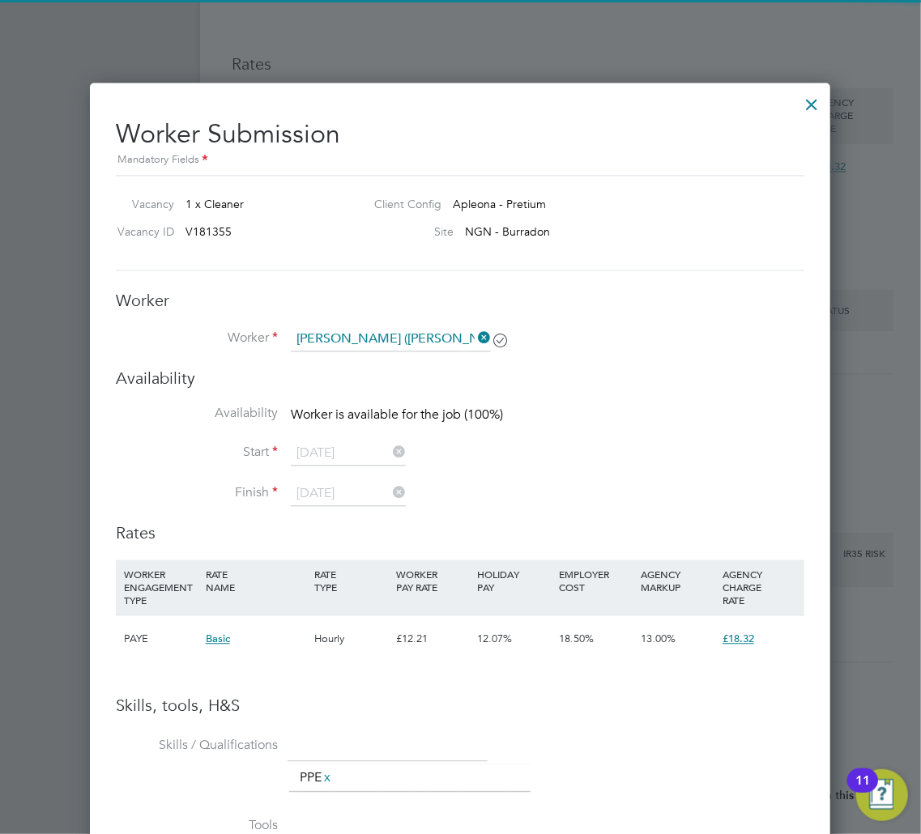
scroll to position [1424, 0]
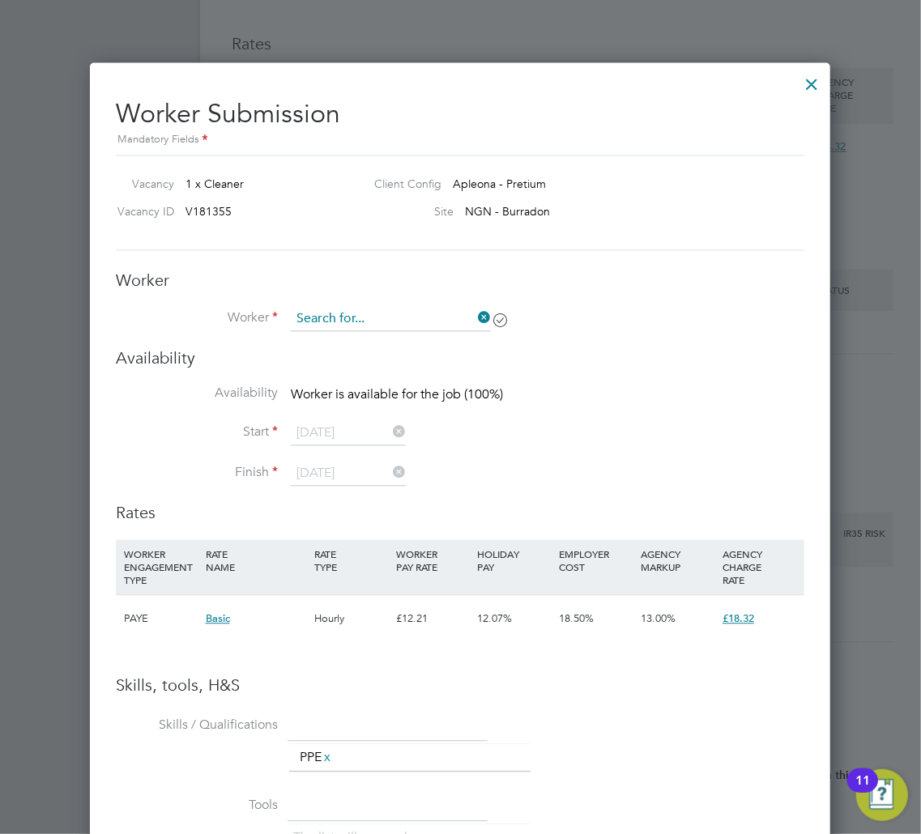
click at [322, 321] on input at bounding box center [391, 319] width 200 height 24
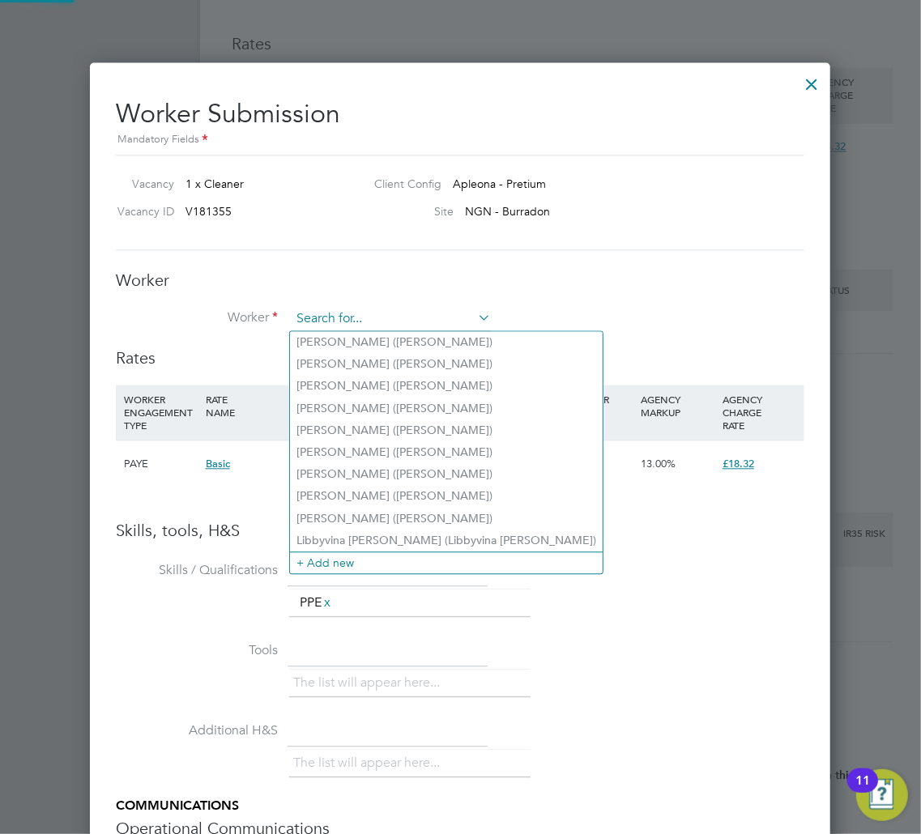
scroll to position [8, 8]
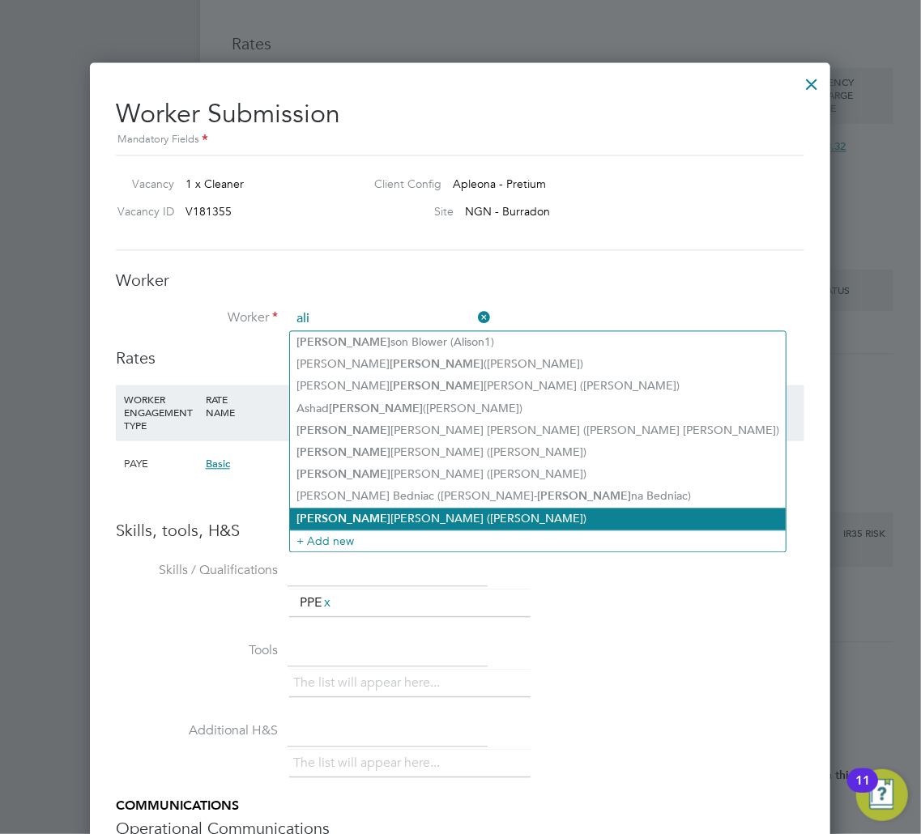
click at [384, 510] on li "[PERSON_NAME] ([PERSON_NAME])" at bounding box center [538, 519] width 496 height 22
type input "[PERSON_NAME] ([PERSON_NAME])"
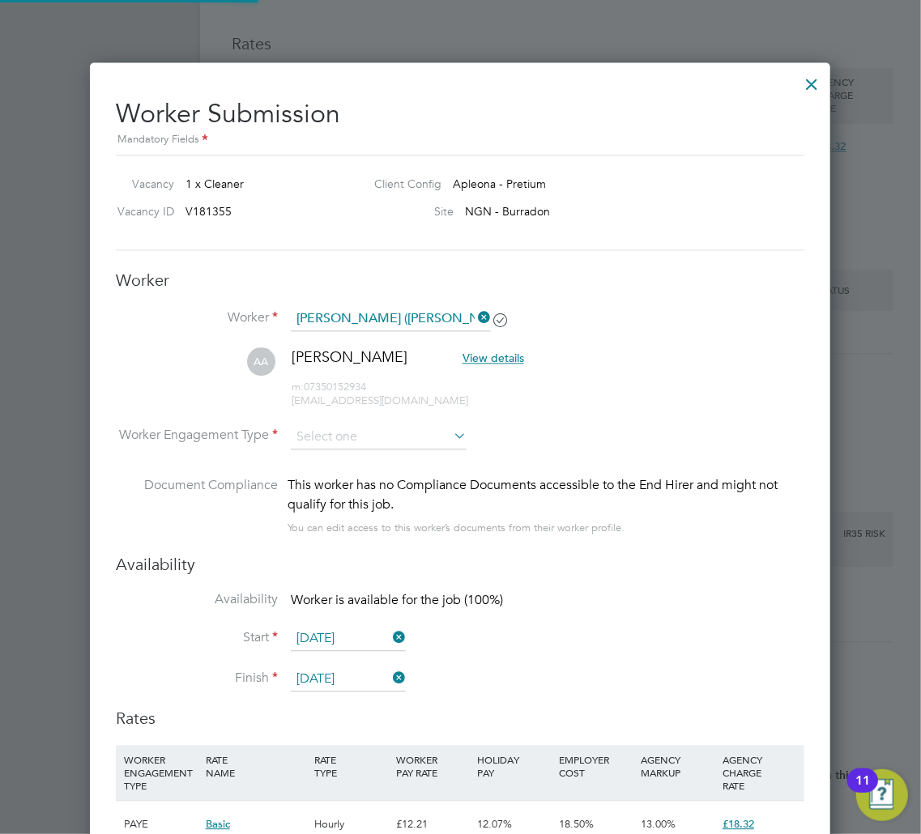
scroll to position [1383, 742]
click at [390, 421] on li "AA [PERSON_NAME] View details m: 07350152934 [EMAIL_ADDRESS][DOMAIN_NAME]" at bounding box center [460, 385] width 688 height 77
drag, startPoint x: 390, startPoint y: 428, endPoint x: 385, endPoint y: 470, distance: 41.5
click at [390, 432] on input at bounding box center [379, 437] width 176 height 24
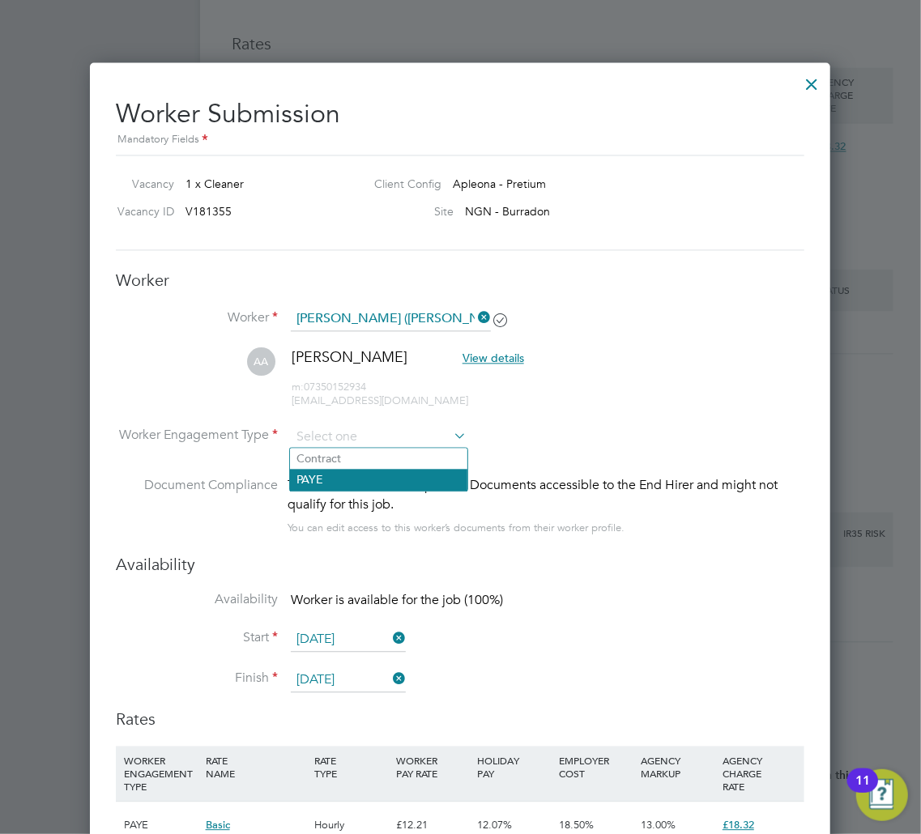
click at [384, 473] on li "PAYE" at bounding box center [378, 479] width 177 height 21
type input "PAYE"
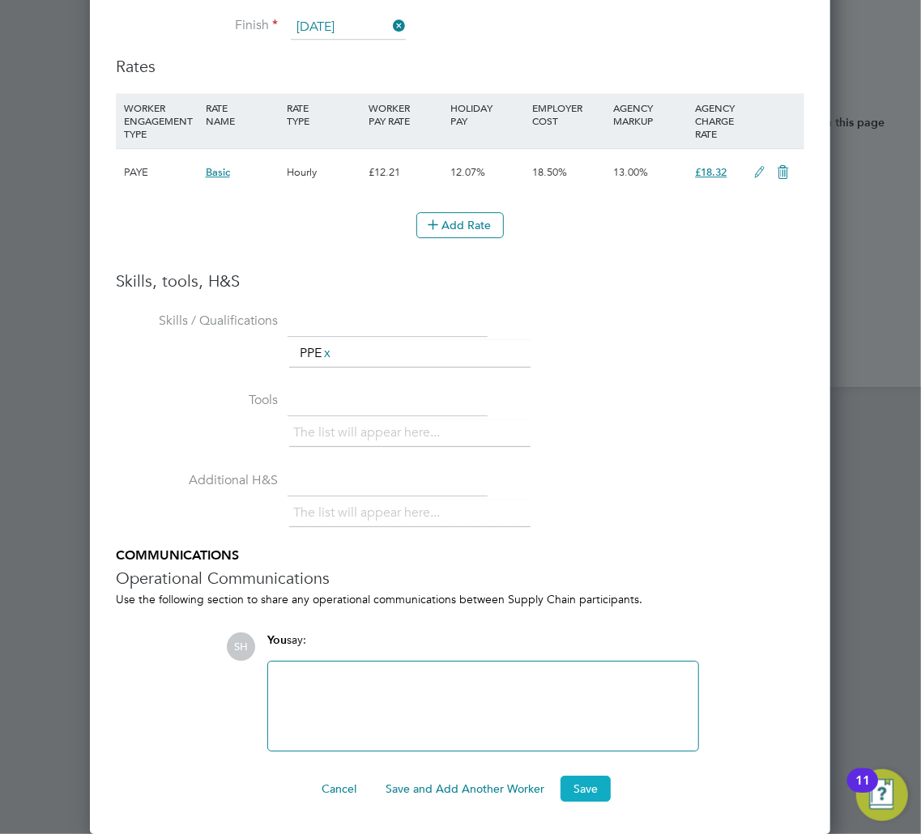
click at [590, 785] on button "Save" at bounding box center [585, 789] width 50 height 26
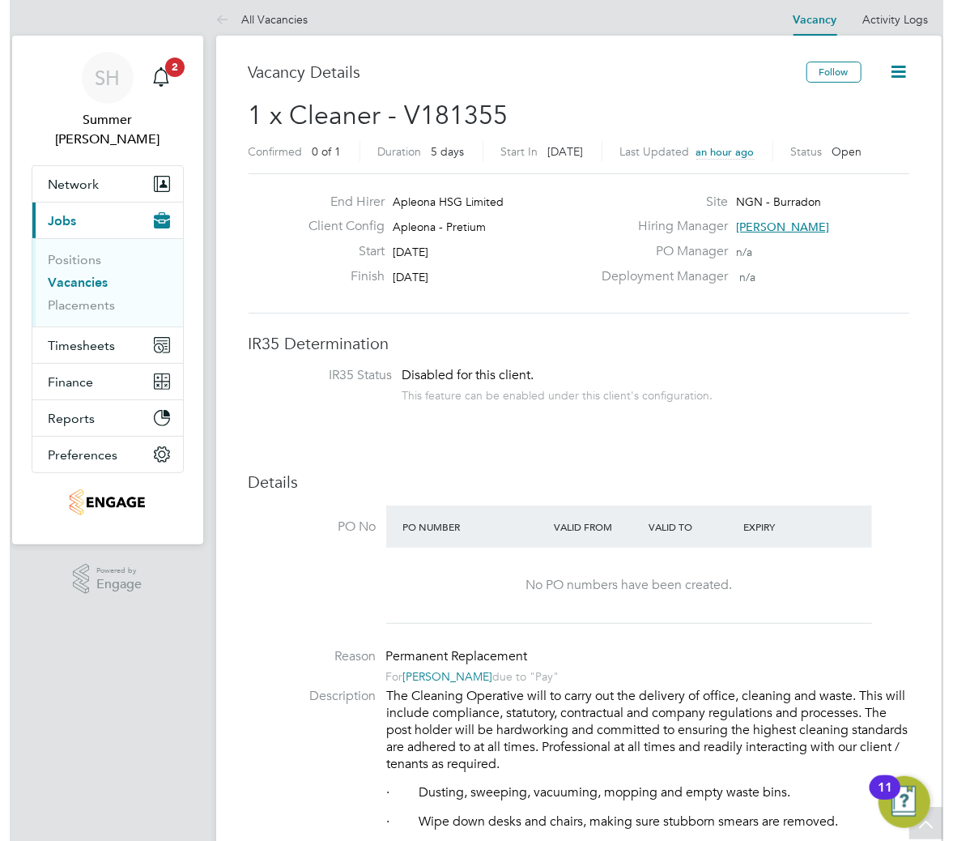
scroll to position [0, 0]
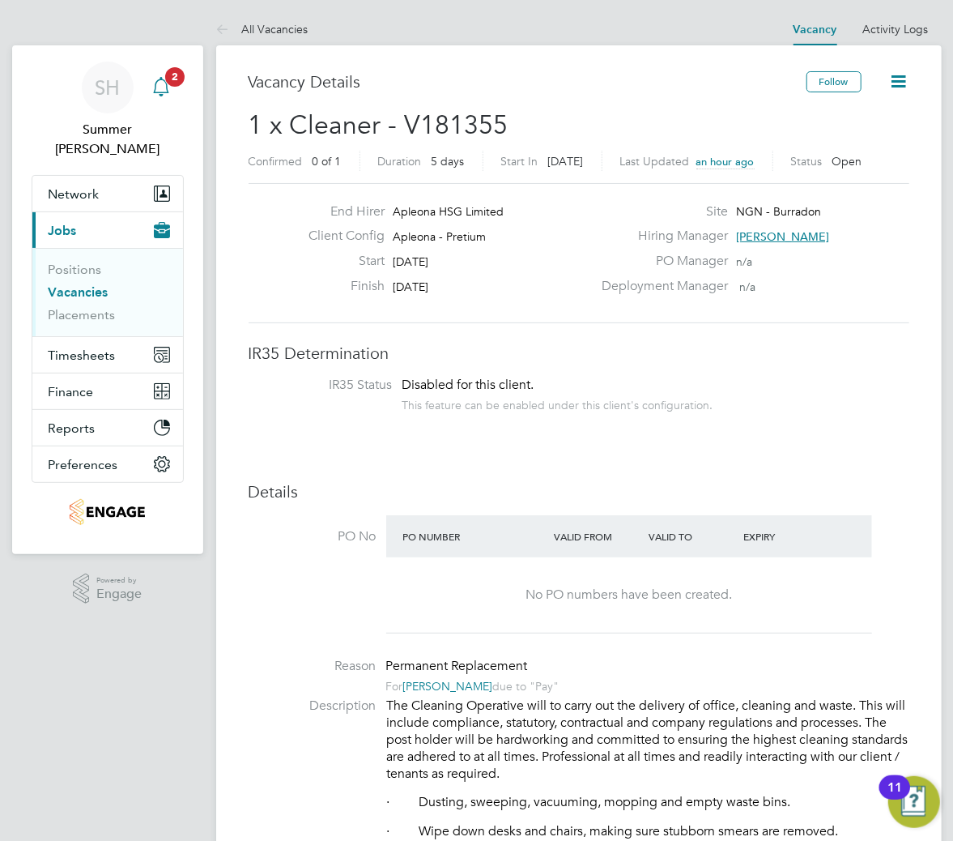
click at [164, 75] on app-alerts-badge "2" at bounding box center [174, 77] width 21 height 22
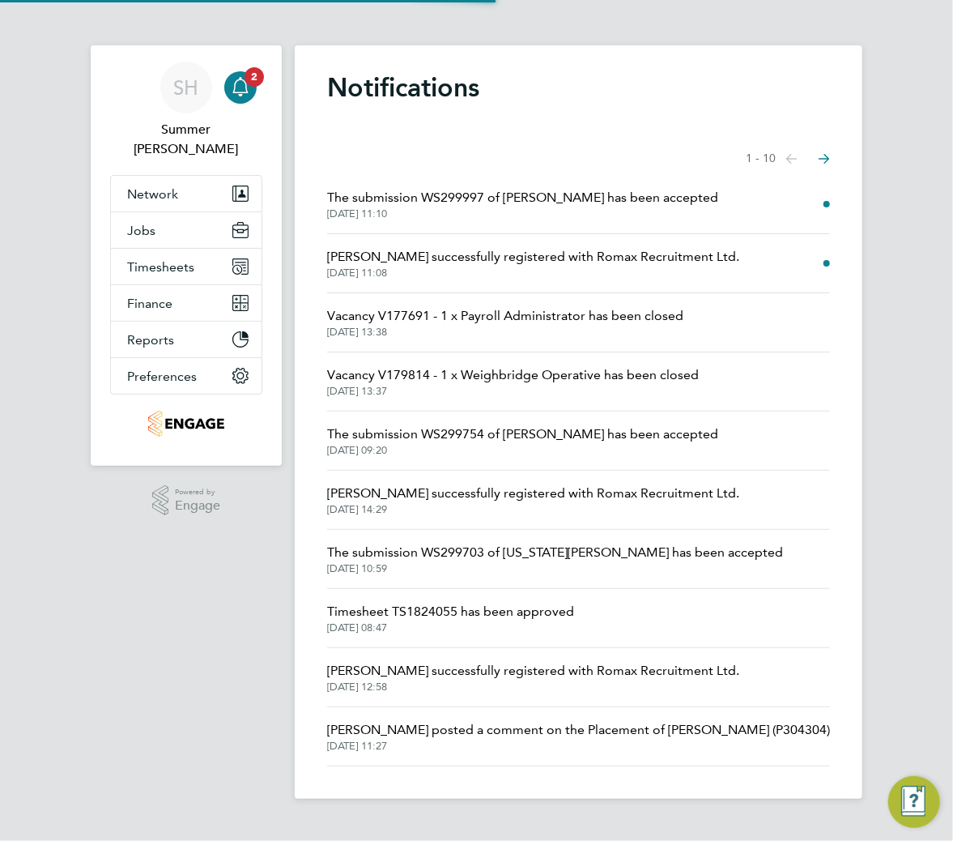
click at [593, 204] on span "The submission WS299997 of [PERSON_NAME] has been accepted" at bounding box center [522, 197] width 391 height 19
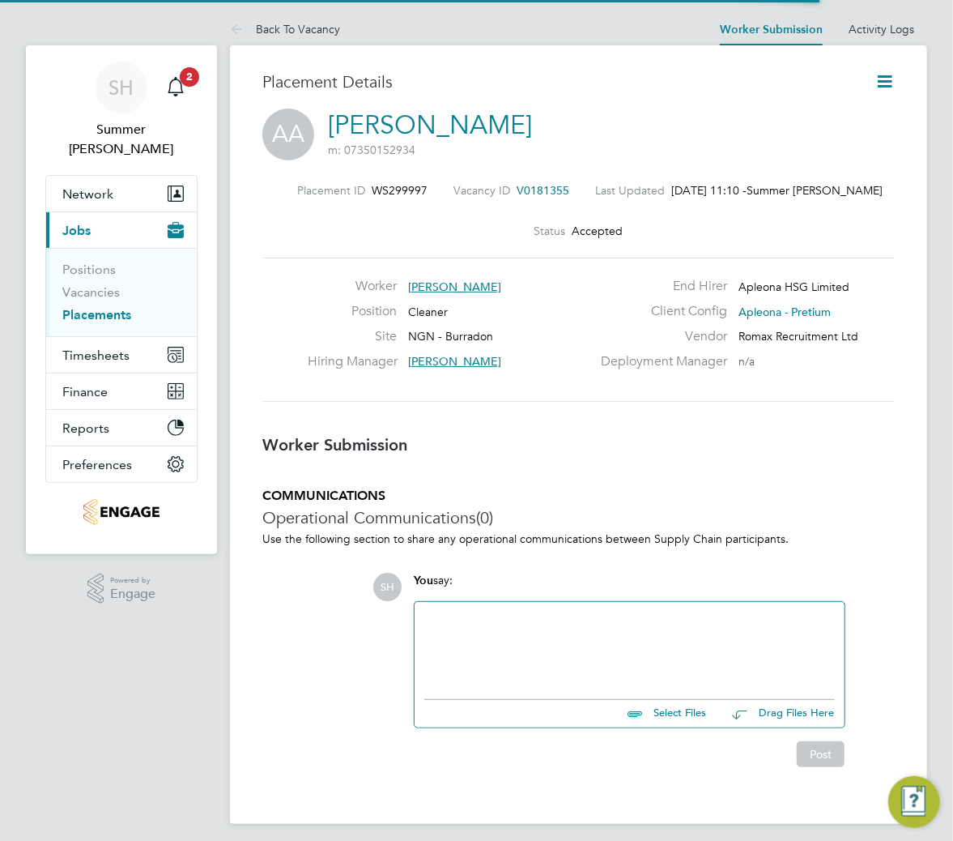
scroll to position [16, 270]
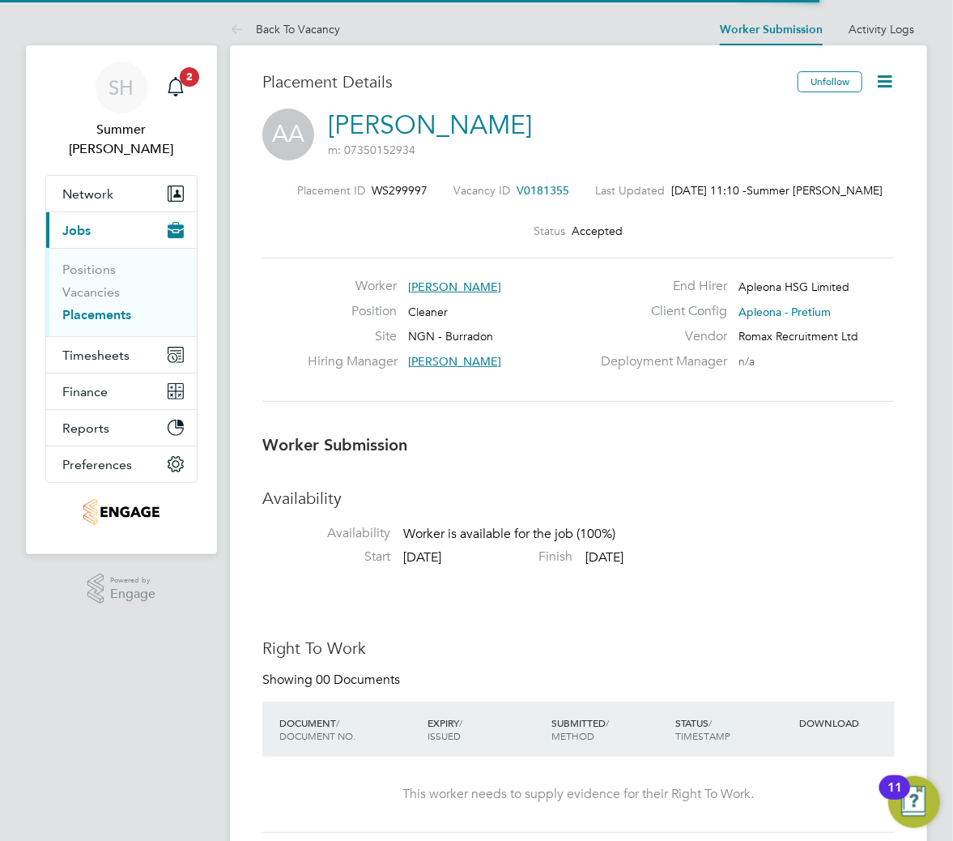
click at [892, 83] on icon at bounding box center [885, 81] width 20 height 20
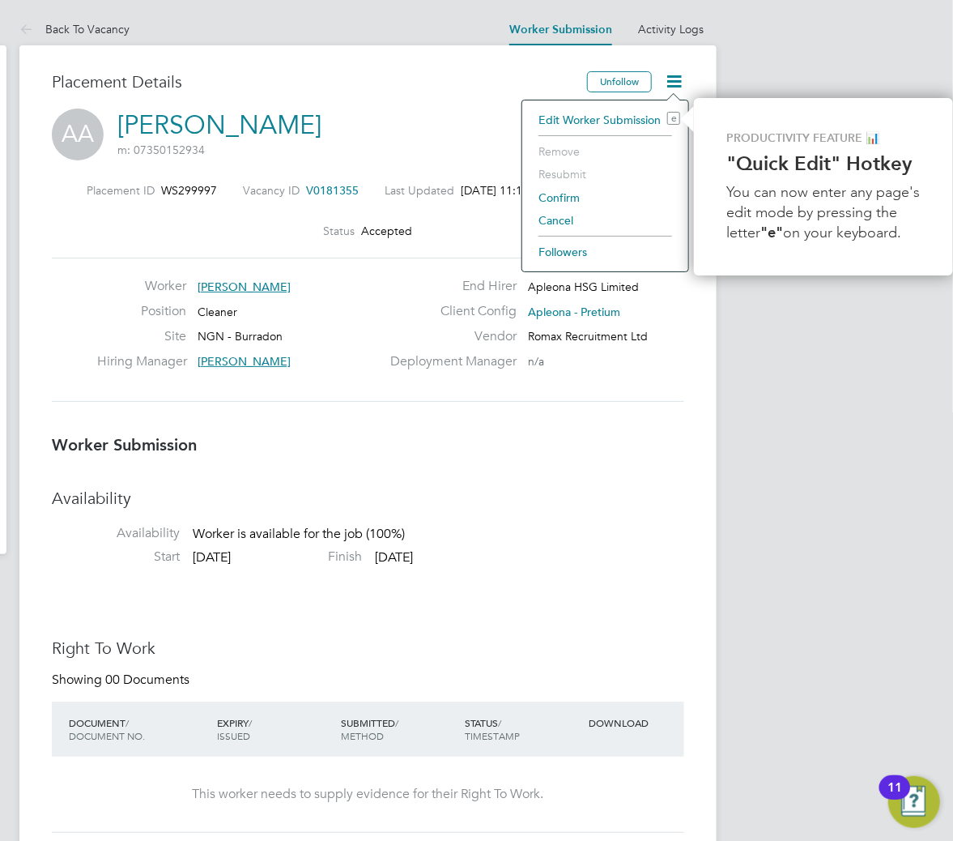
click at [557, 193] on li "Confirm" at bounding box center [605, 197] width 150 height 23
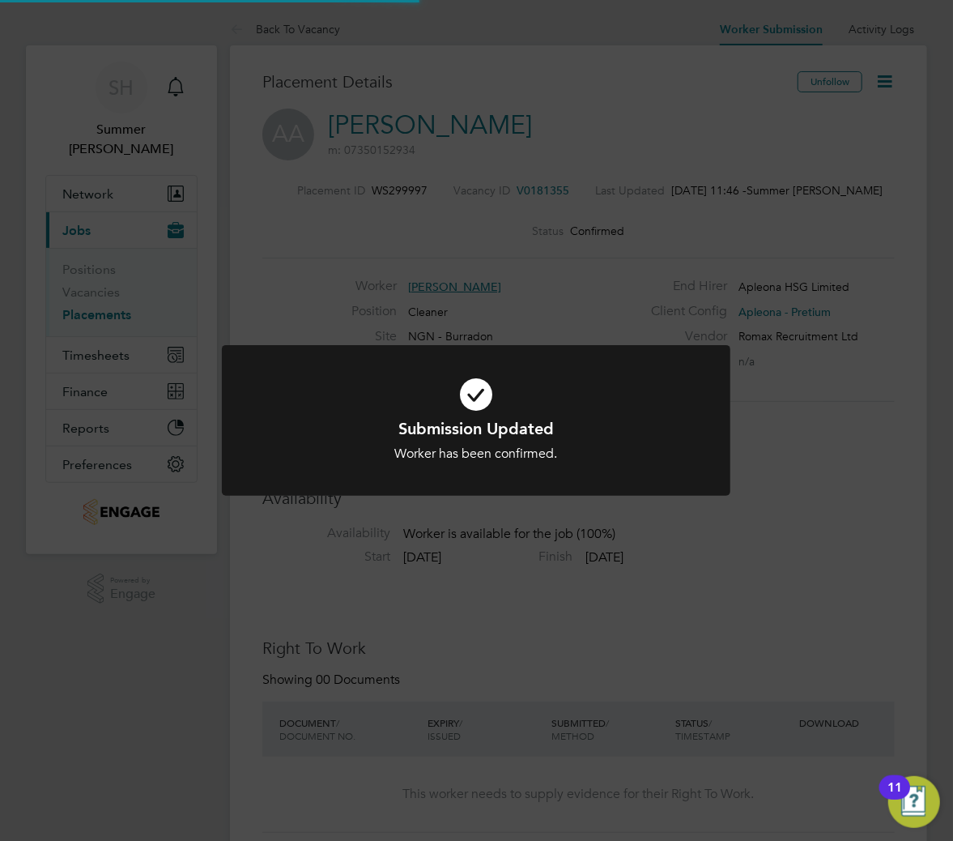
scroll to position [49, 101]
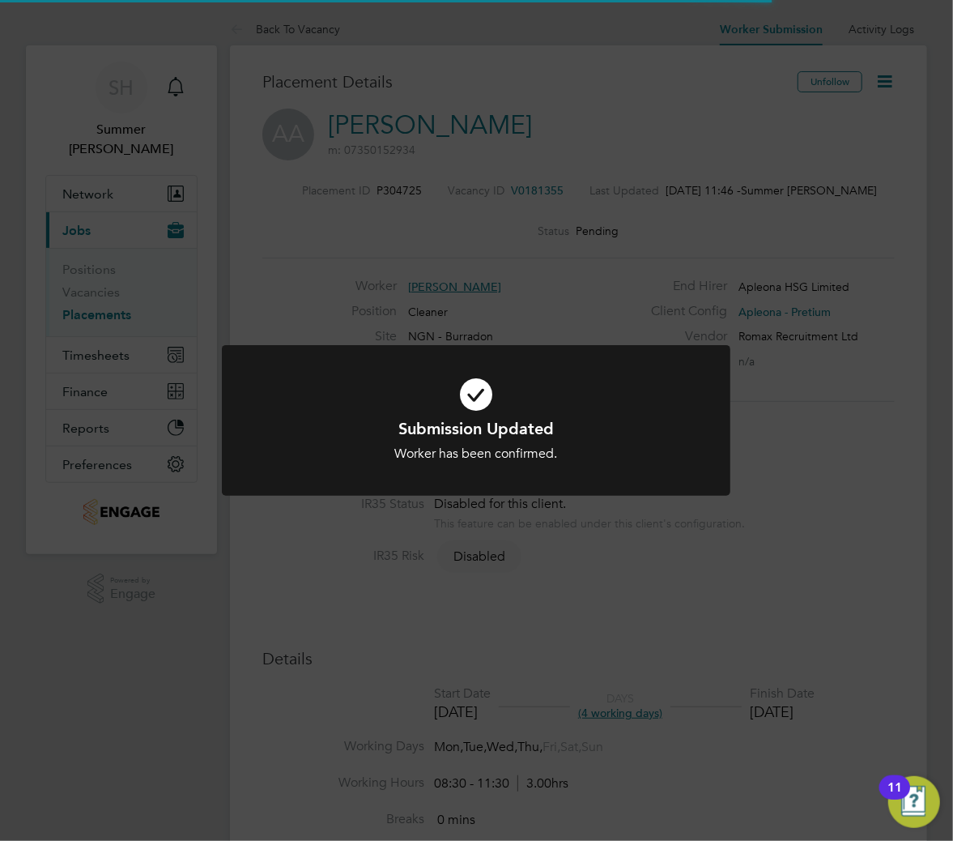
click at [558, 435] on h1 "Submission Updated" at bounding box center [476, 428] width 421 height 21
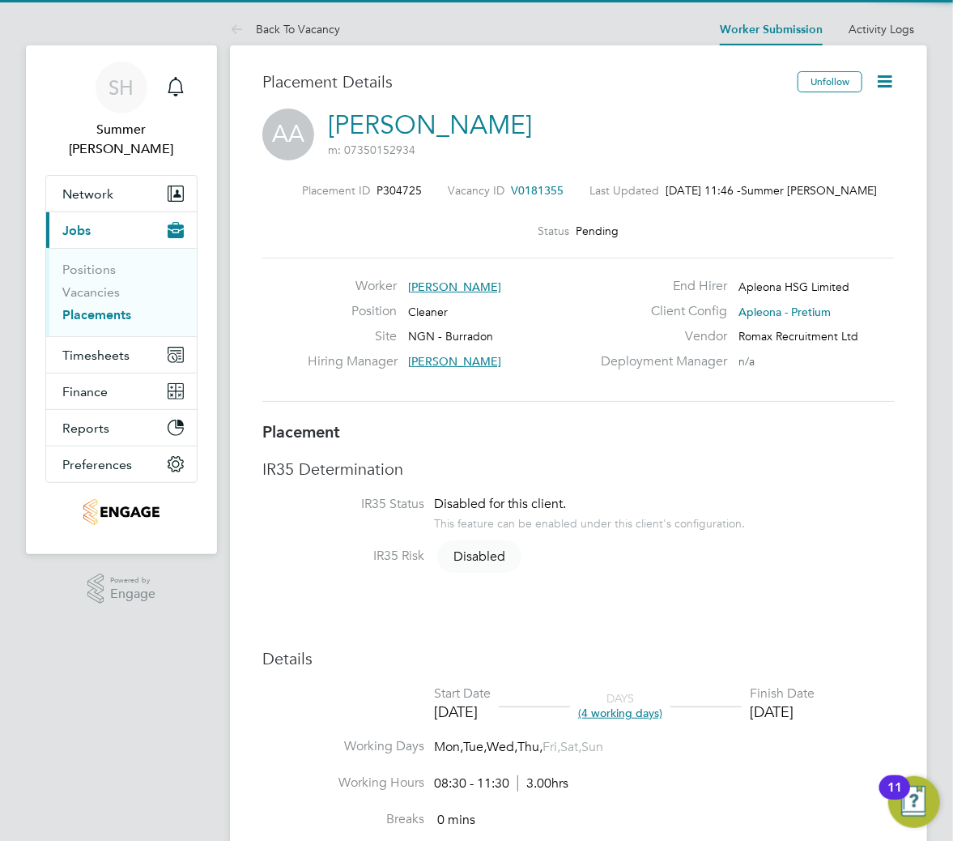
click at [120, 307] on link "Placements" at bounding box center [96, 314] width 69 height 15
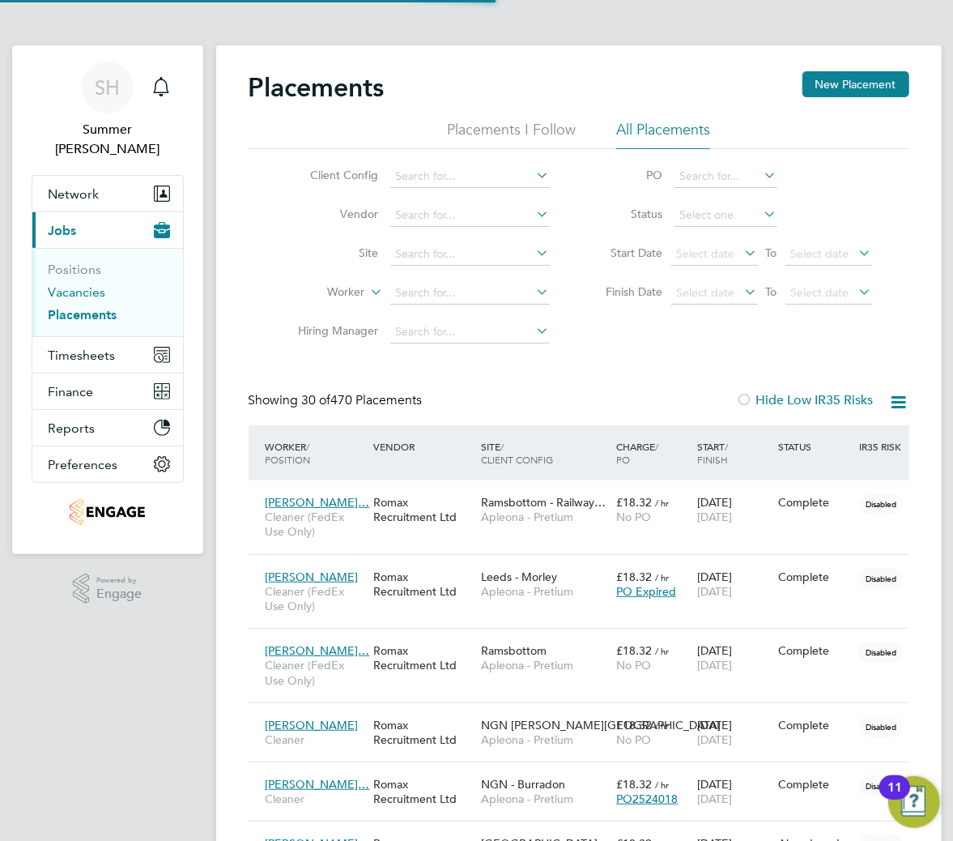
click at [82, 284] on link "Vacancies" at bounding box center [77, 291] width 57 height 15
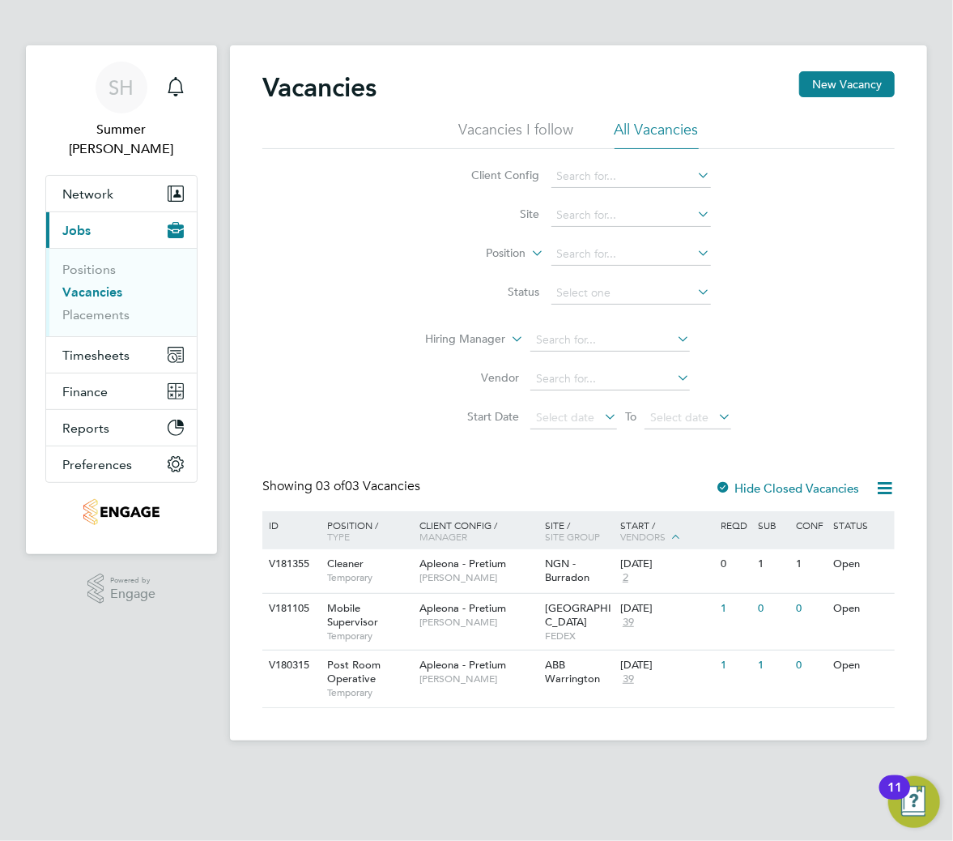
click at [347, 441] on div "Vacancies New Vacancy Vacancies I follow All Vacancies Client Config Site Posit…" at bounding box center [578, 389] width 632 height 636
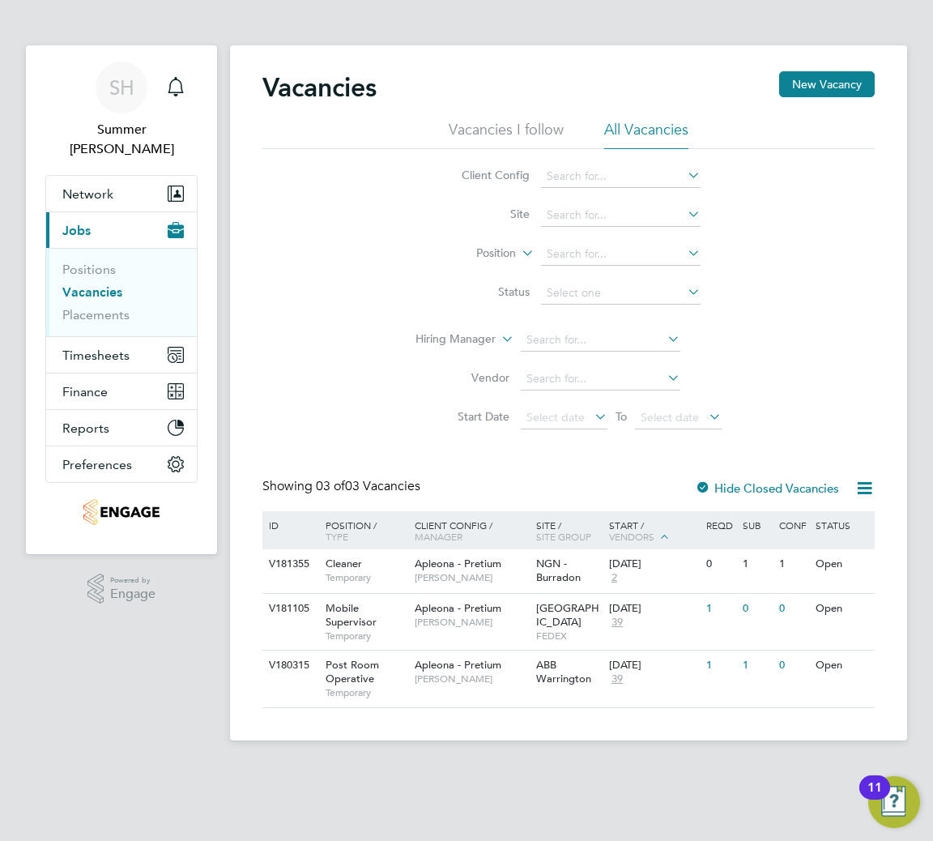
drag, startPoint x: 0, startPoint y: 76, endPoint x: -9, endPoint y: 76, distance: 8.9
click at [0, 76] on html "SH Summer [PERSON_NAME] Notifications Applications: Network Team Members Busine…" at bounding box center [466, 383] width 933 height 766
